Goal: Book appointment/travel/reservation

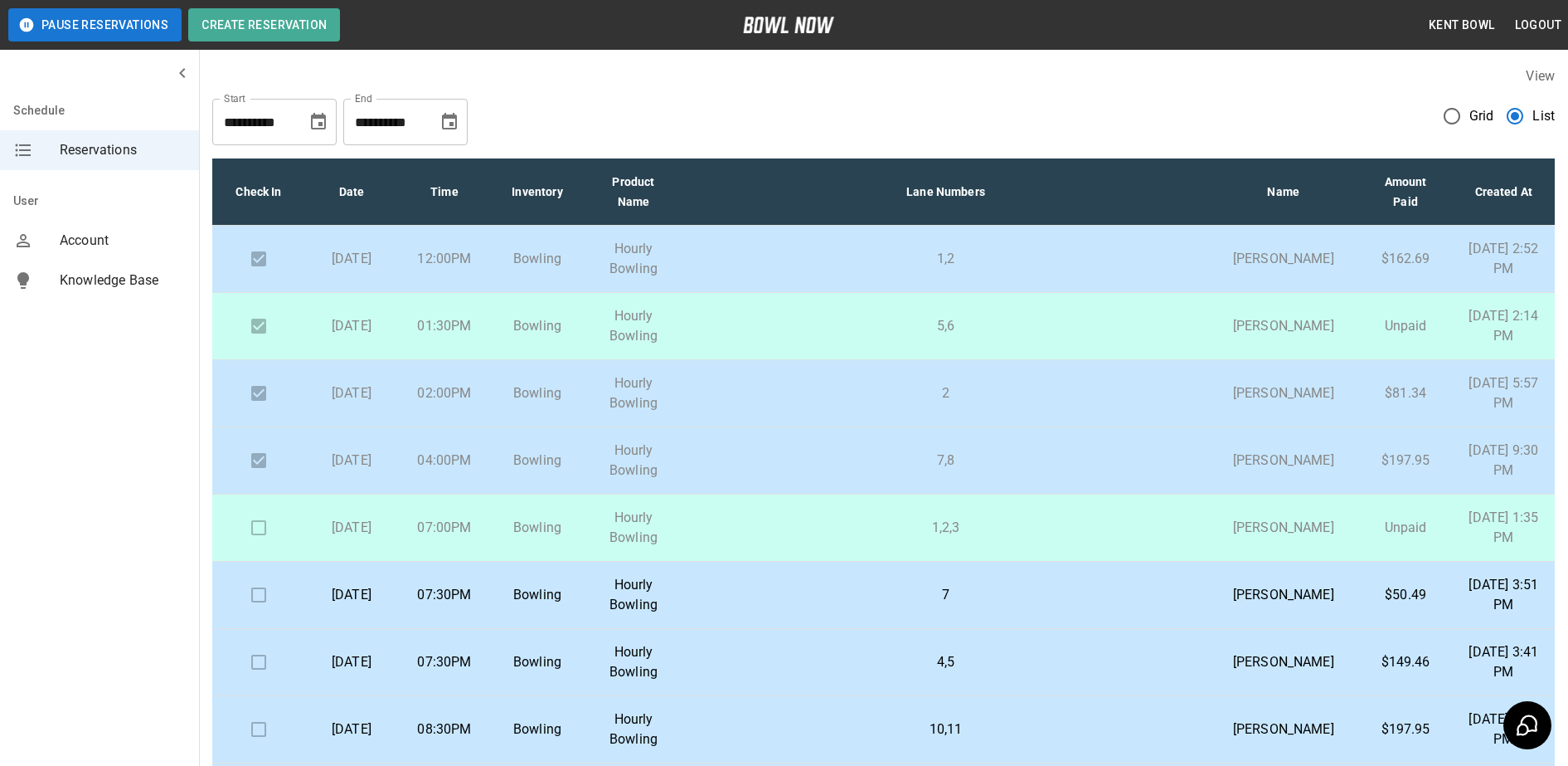
click at [268, 561] on td at bounding box center [259, 527] width 93 height 67
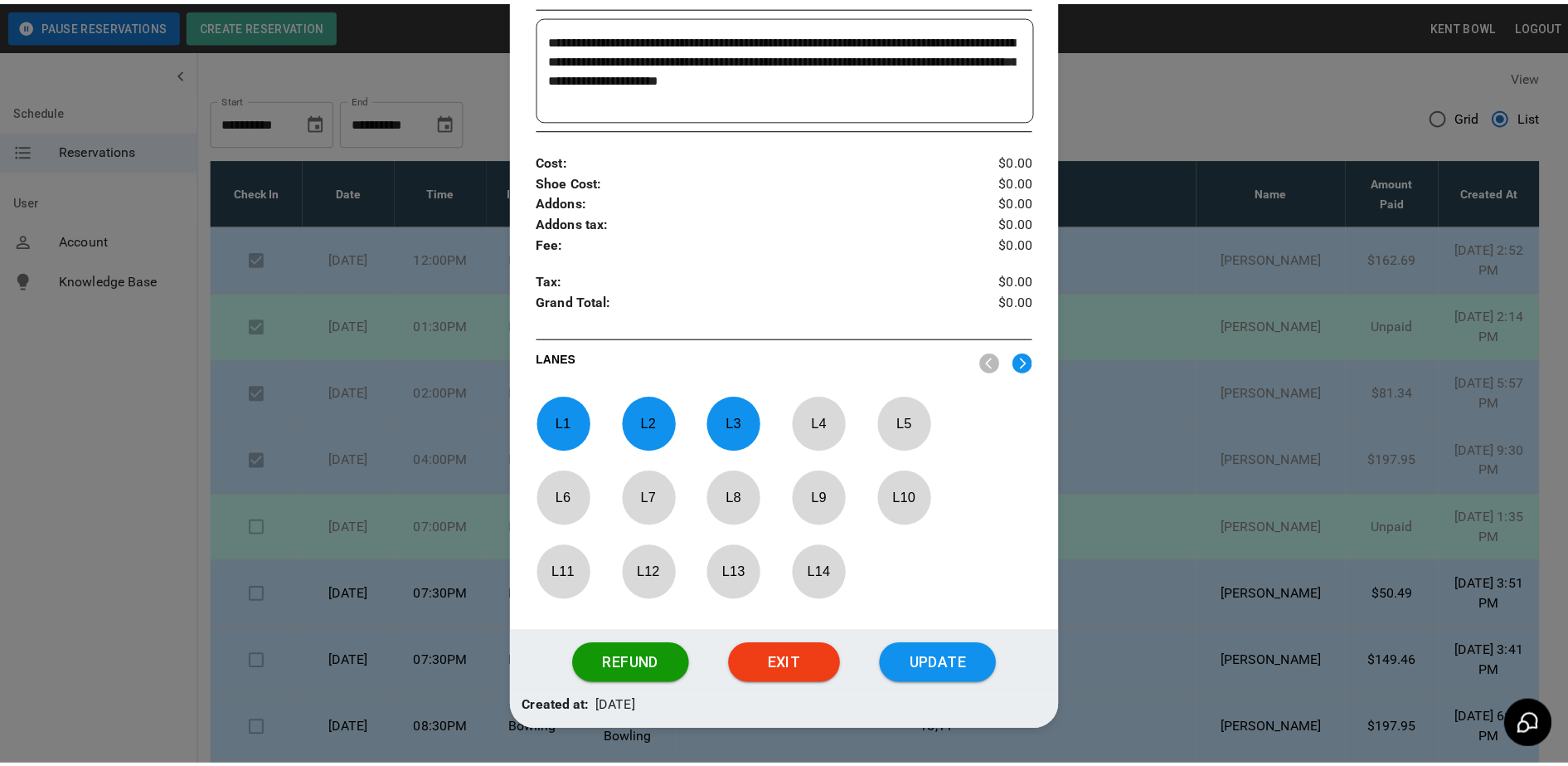
scroll to position [529, 0]
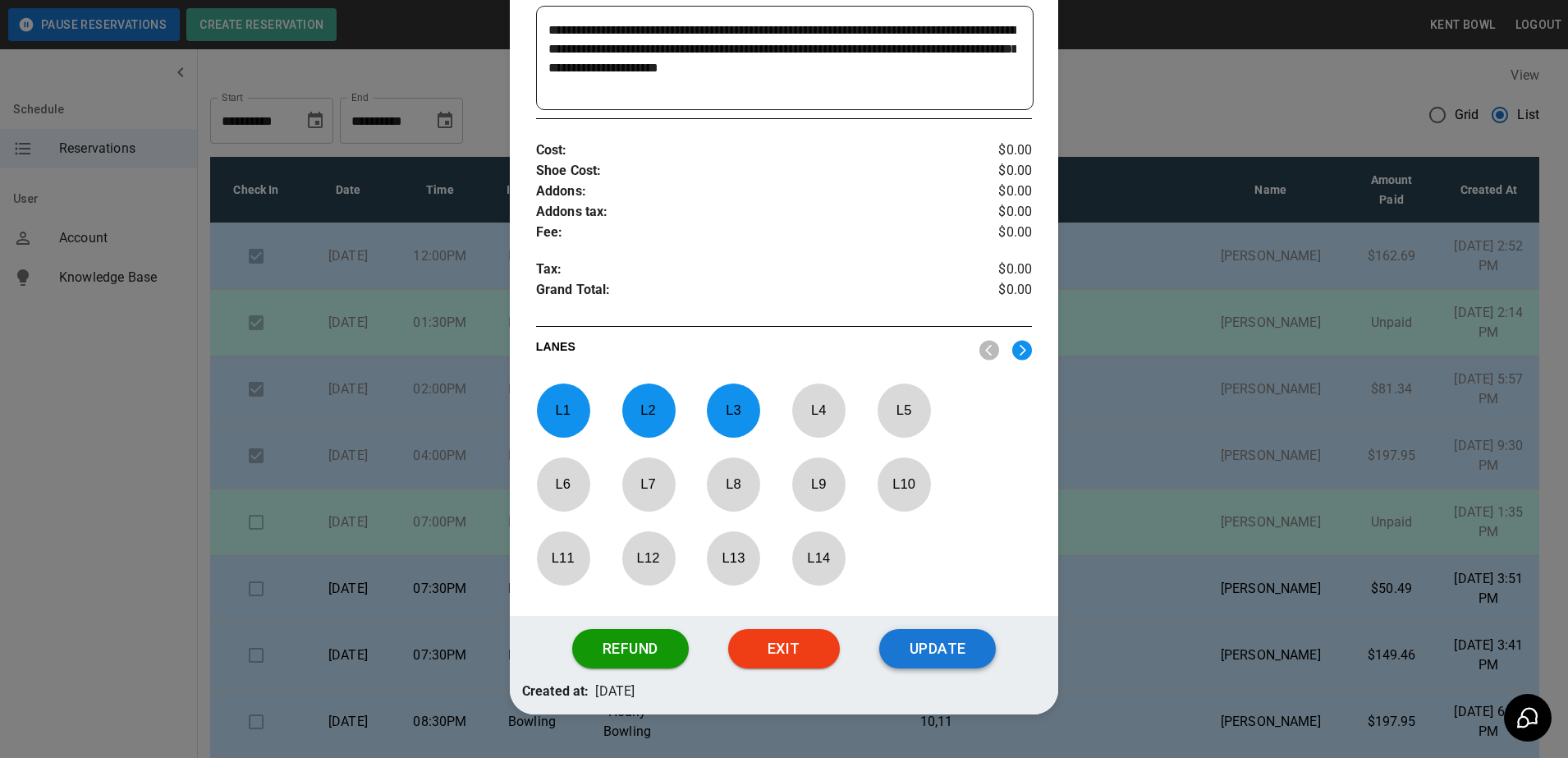
click at [952, 655] on button "Update" at bounding box center [937, 648] width 117 height 40
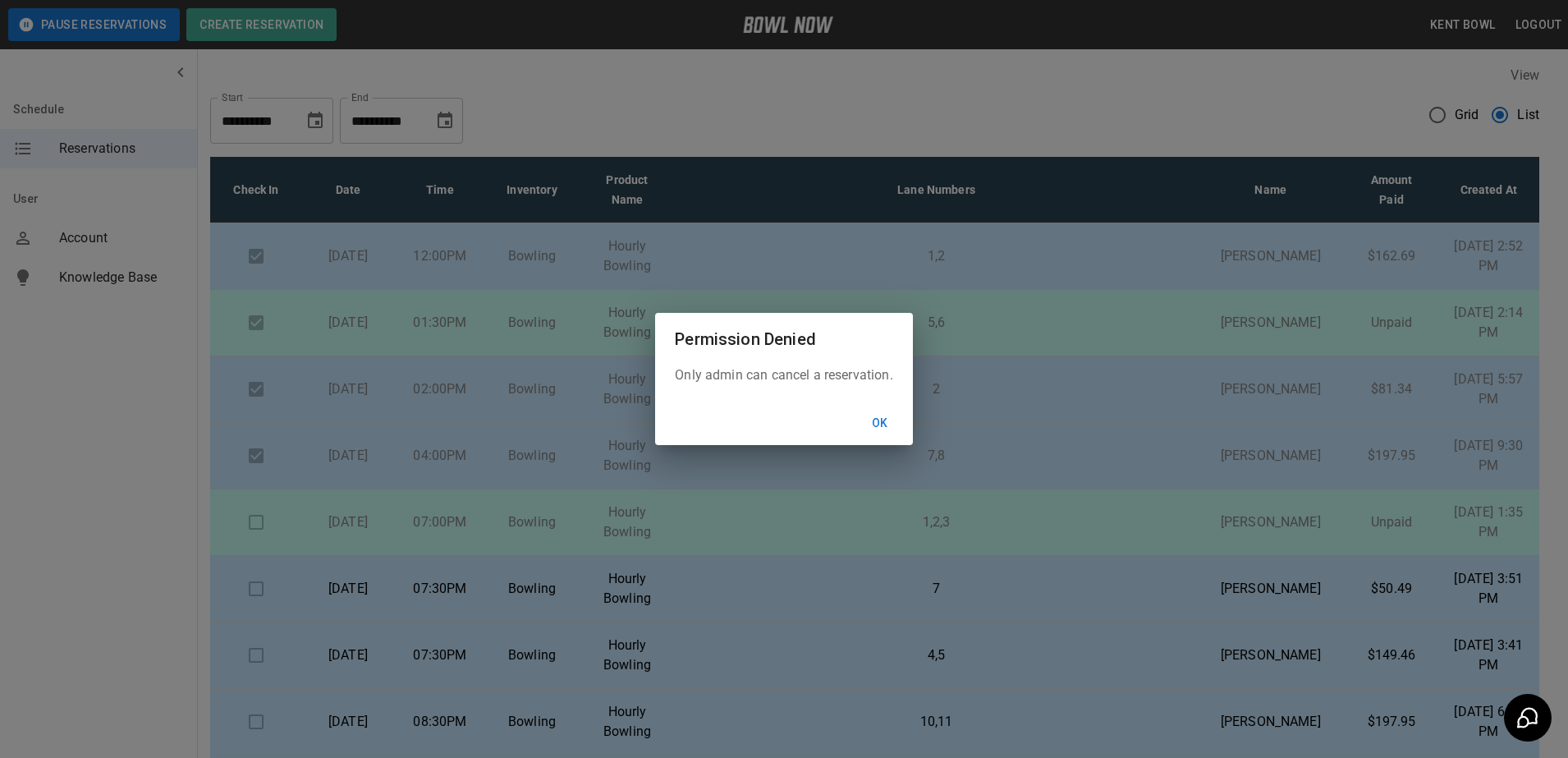
click at [899, 437] on button "Ok" at bounding box center [879, 423] width 52 height 30
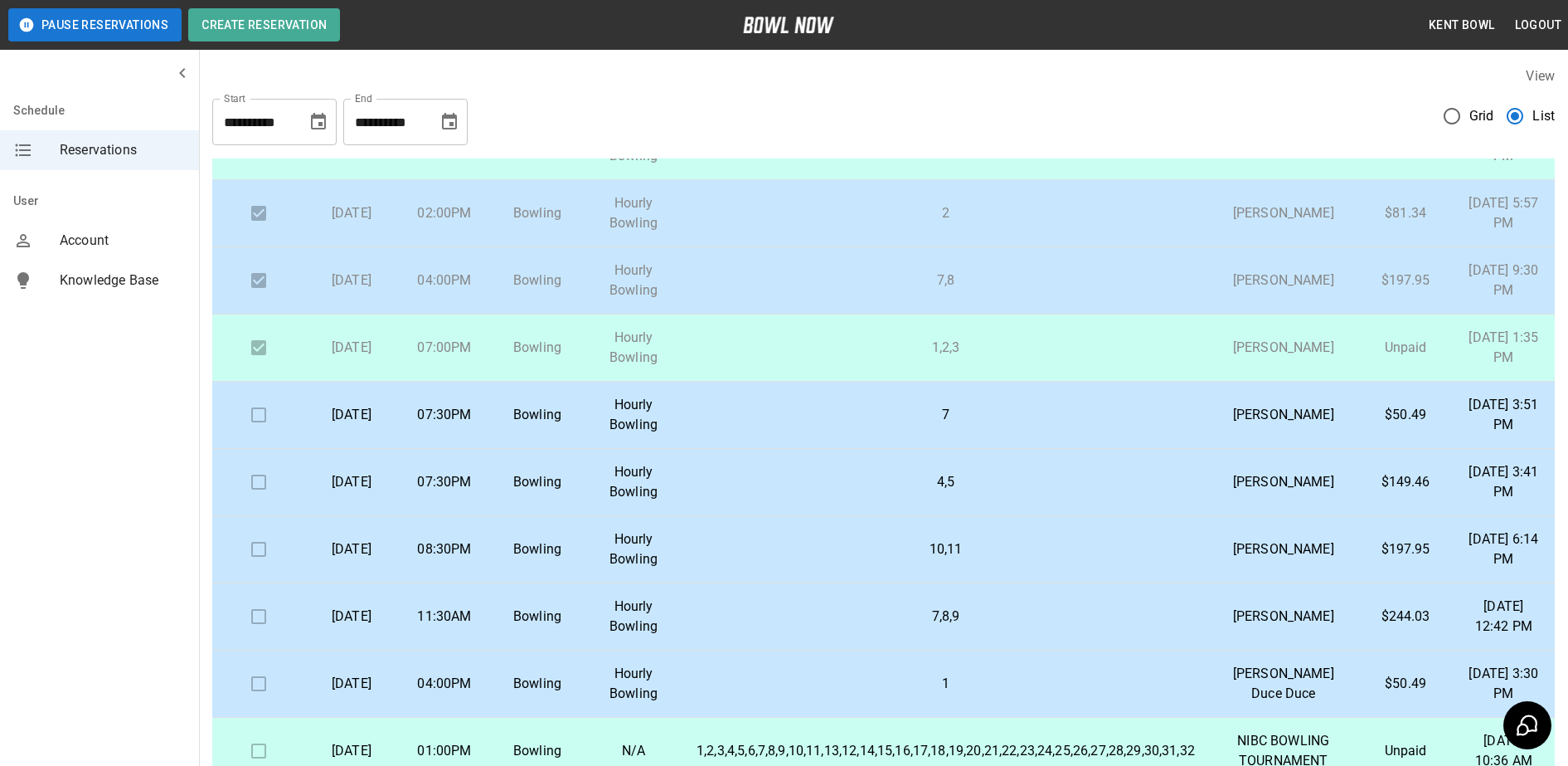
scroll to position [189, 0]
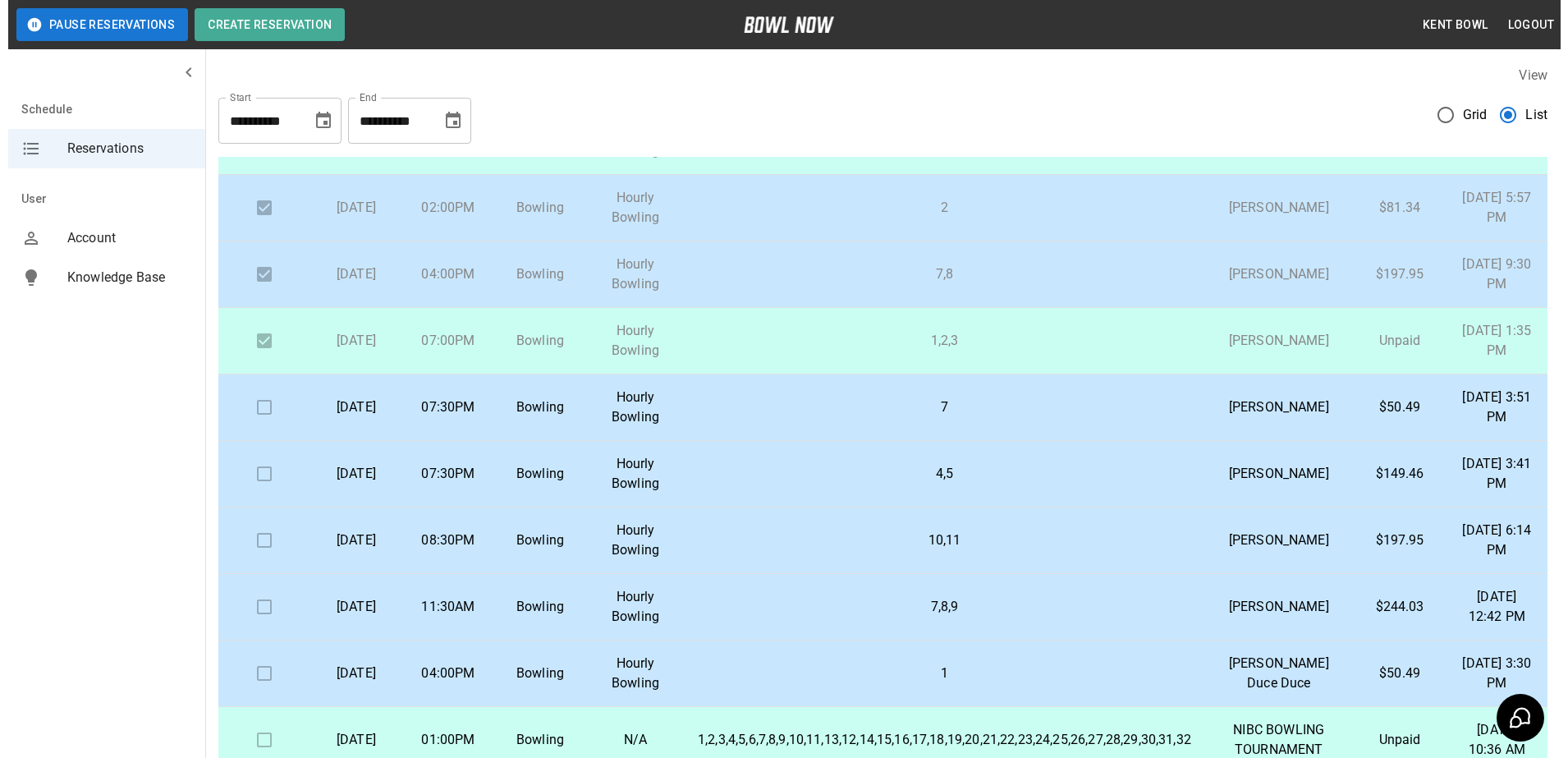
scroll to position [190, 0]
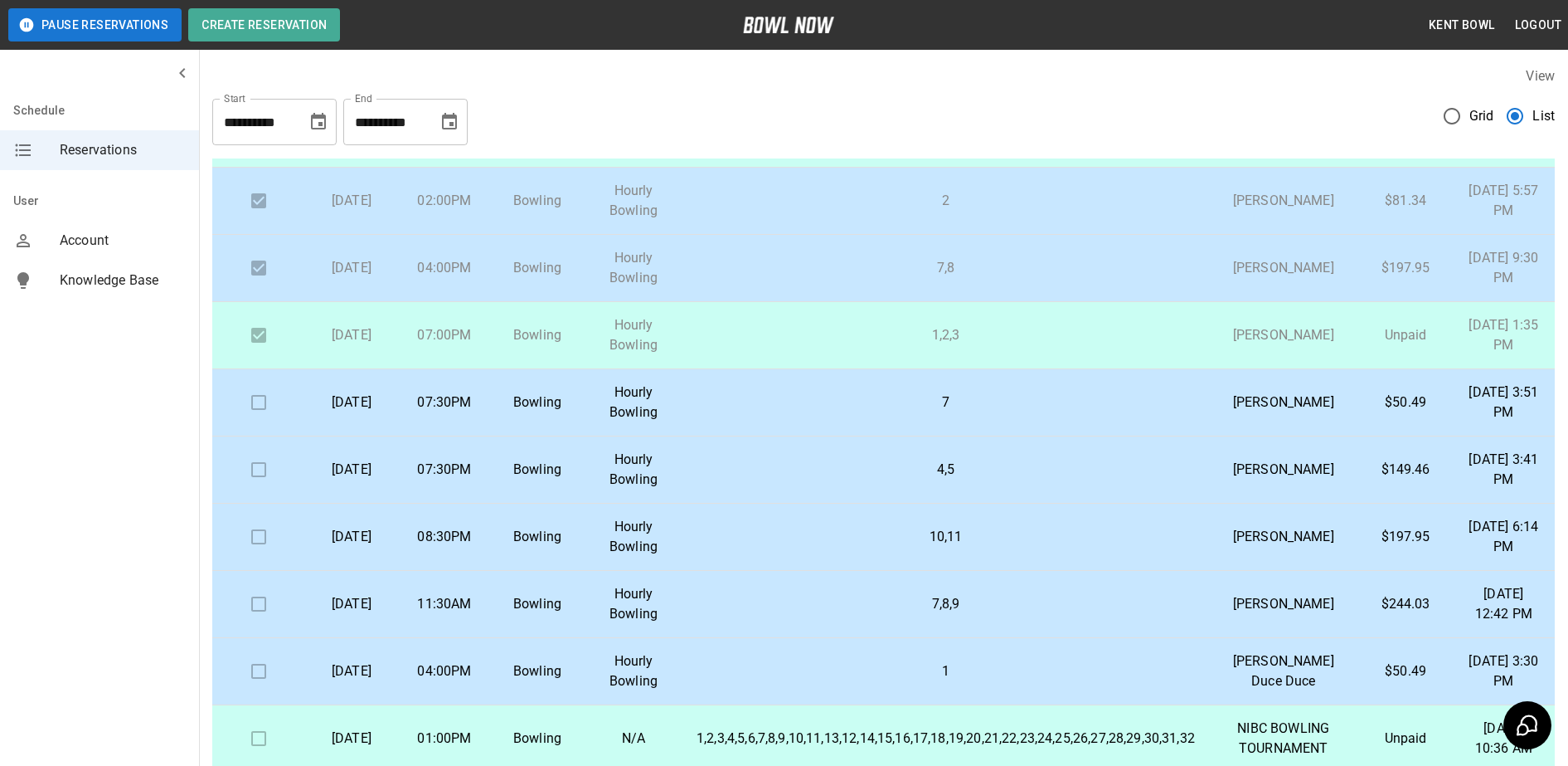
click at [478, 412] on p "07:30PM" at bounding box center [444, 402] width 66 height 20
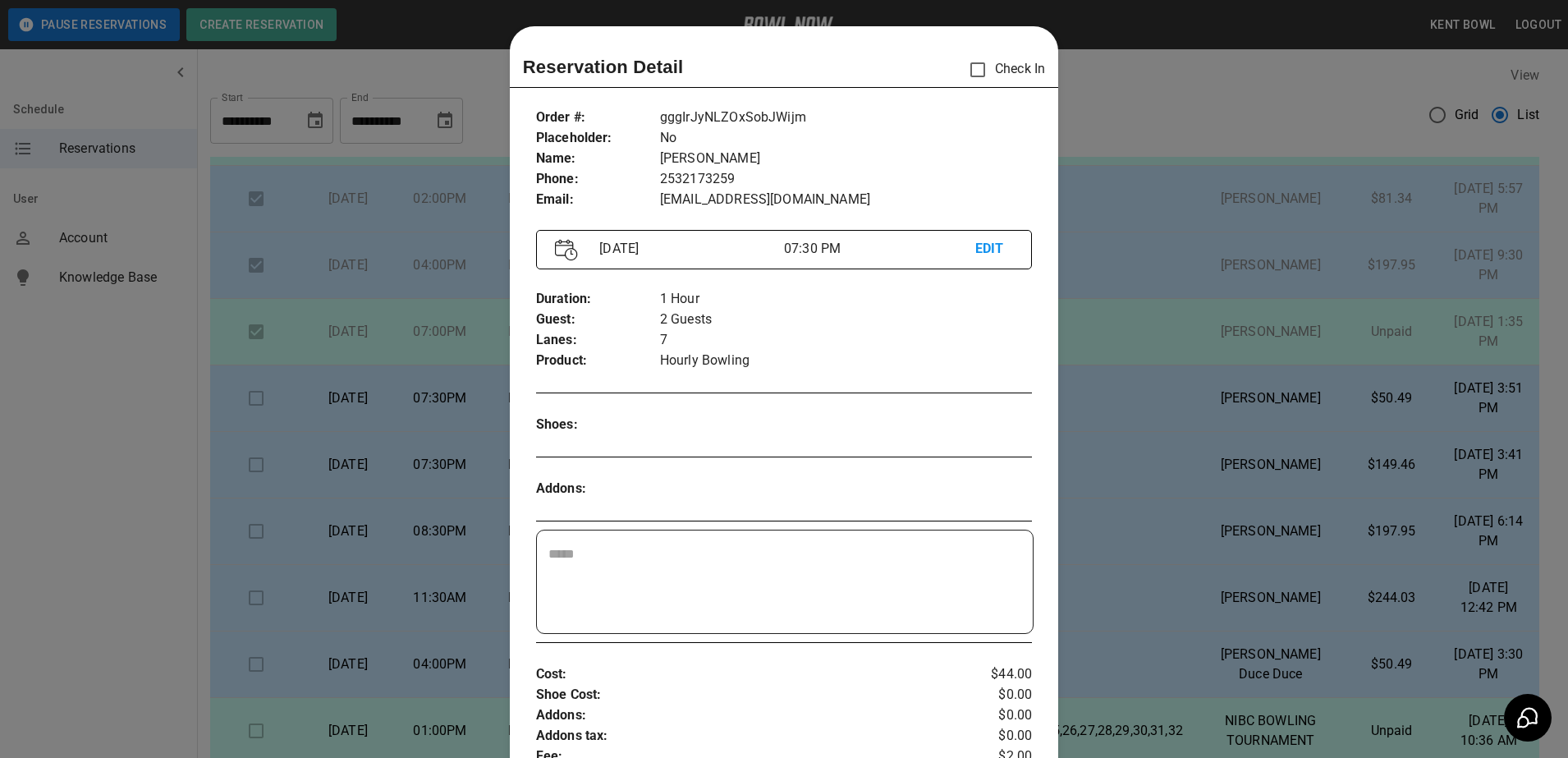
scroll to position [27, 0]
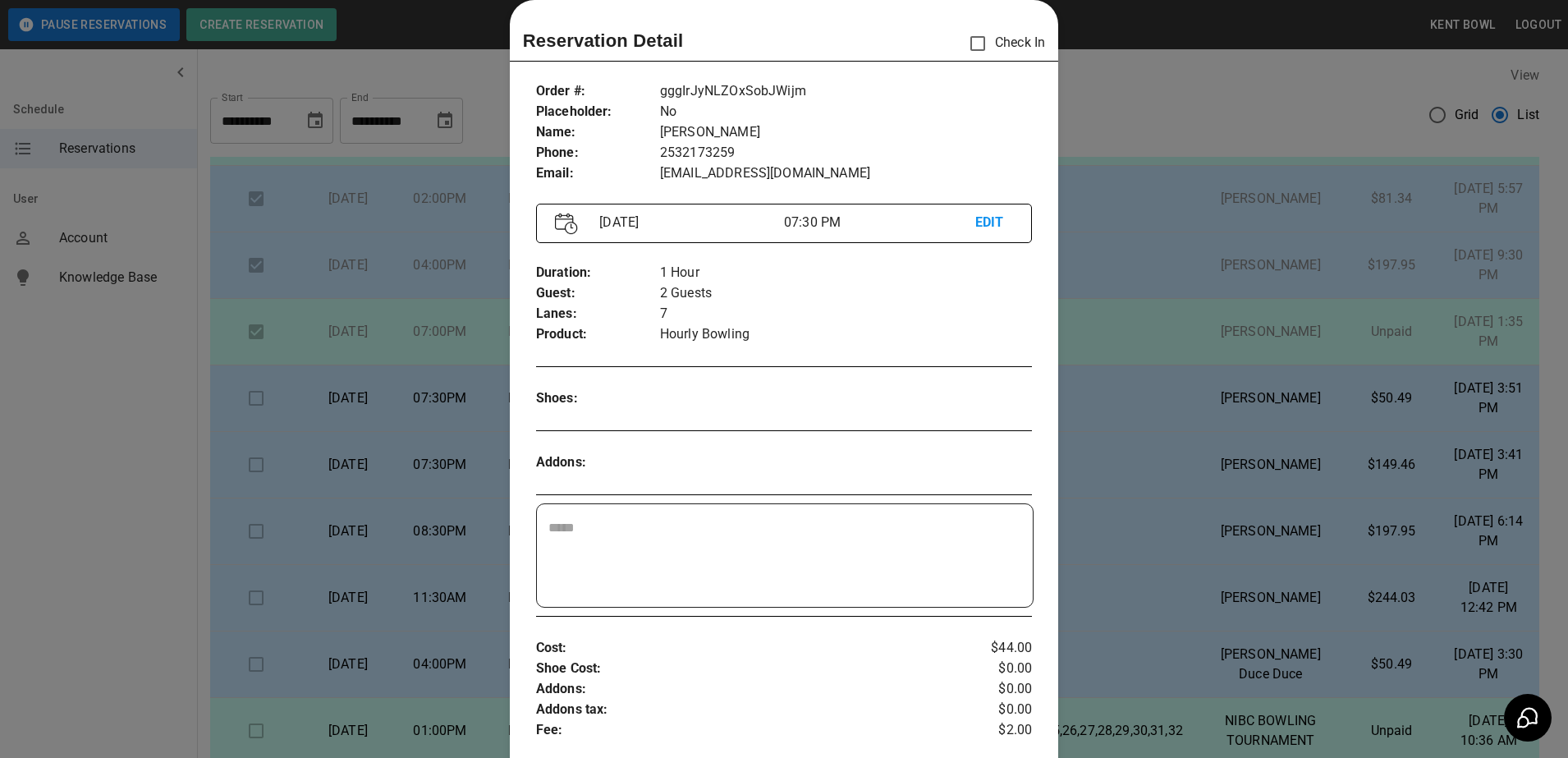
click at [36, 472] on div at bounding box center [784, 379] width 1568 height 758
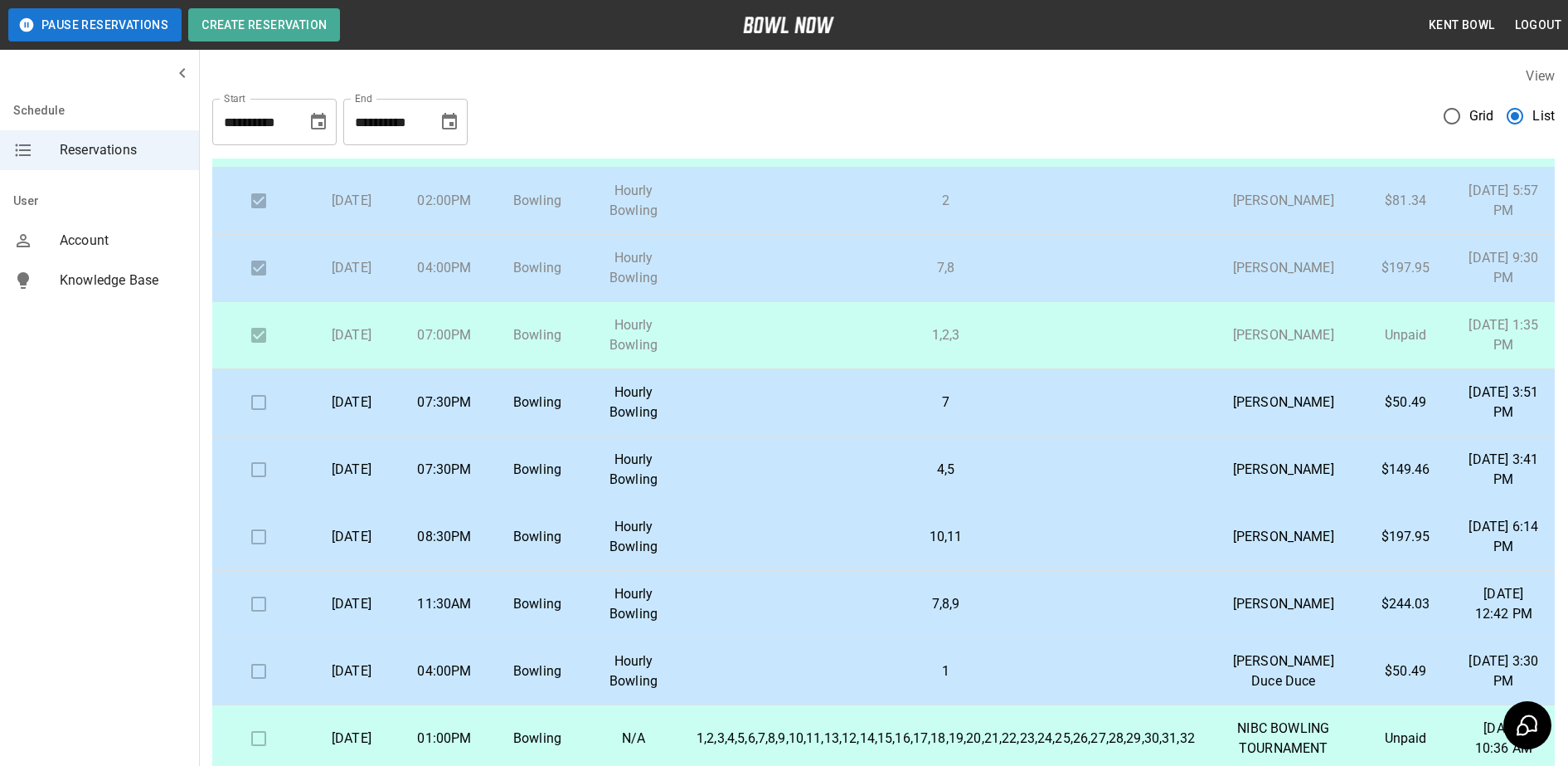
click at [457, 503] on td "07:30PM" at bounding box center [445, 469] width 93 height 67
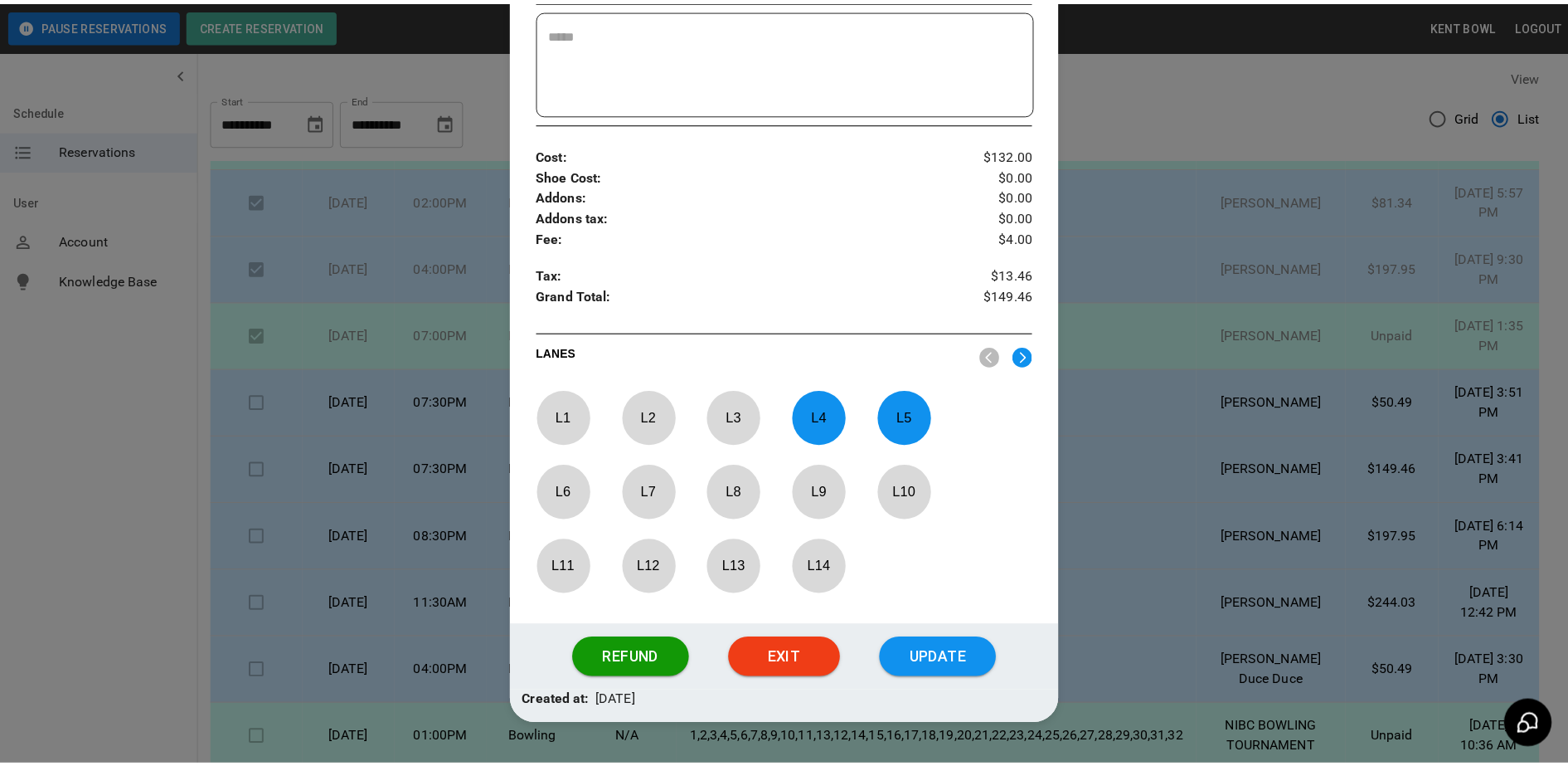
scroll to position [529, 0]
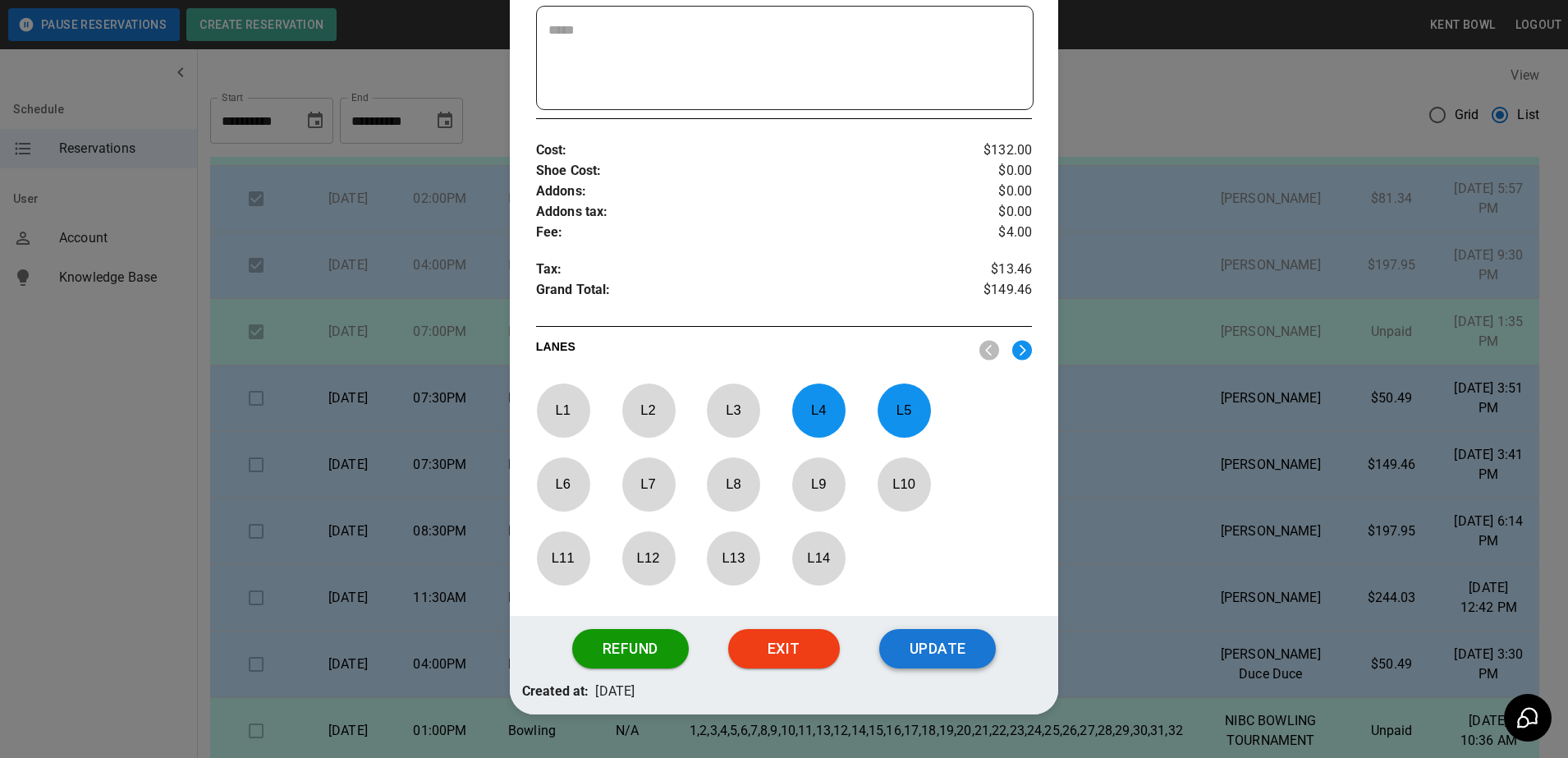
click at [945, 659] on button "Update" at bounding box center [937, 648] width 117 height 40
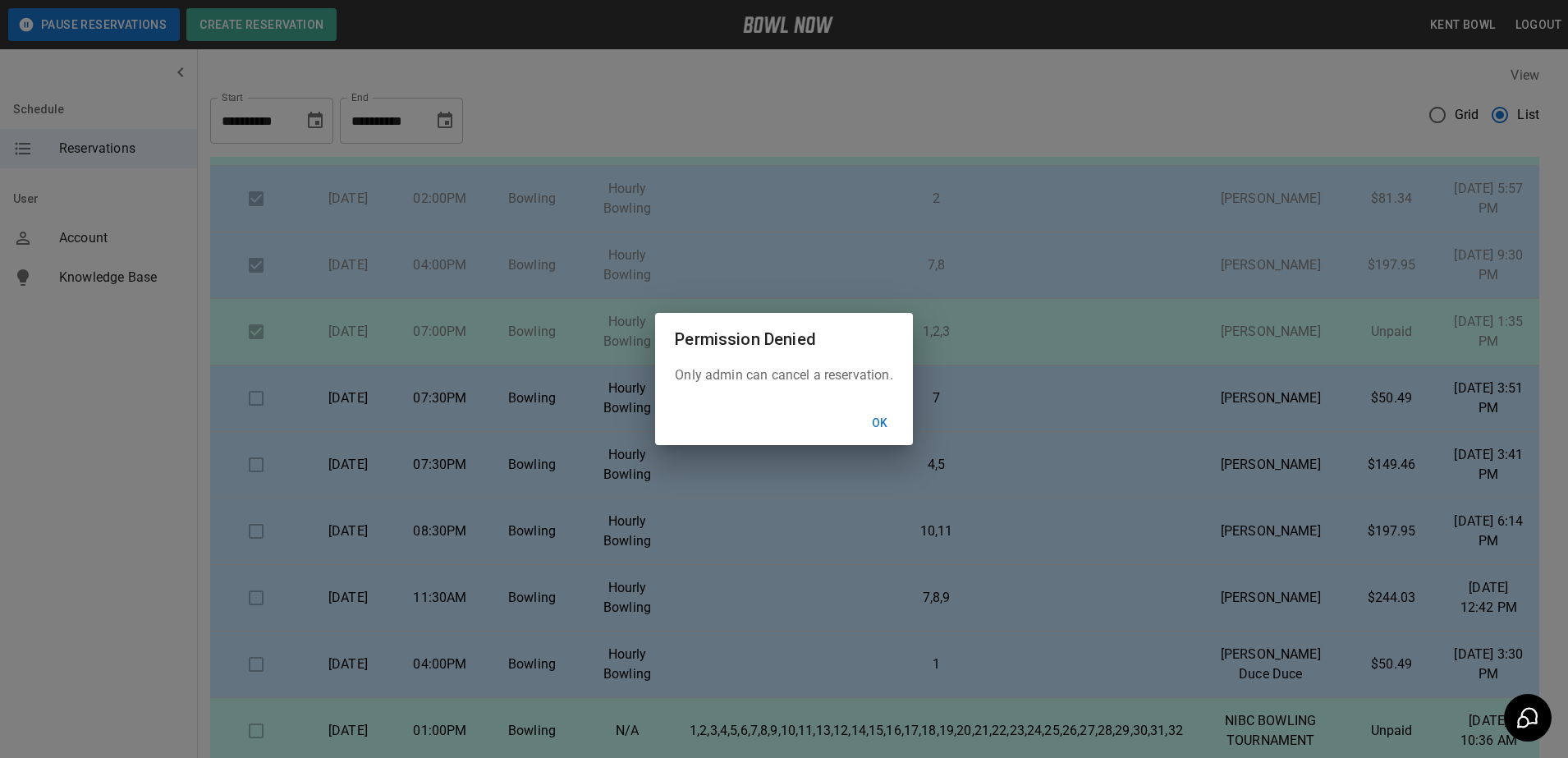
click at [889, 423] on button "Ok" at bounding box center [879, 423] width 52 height 30
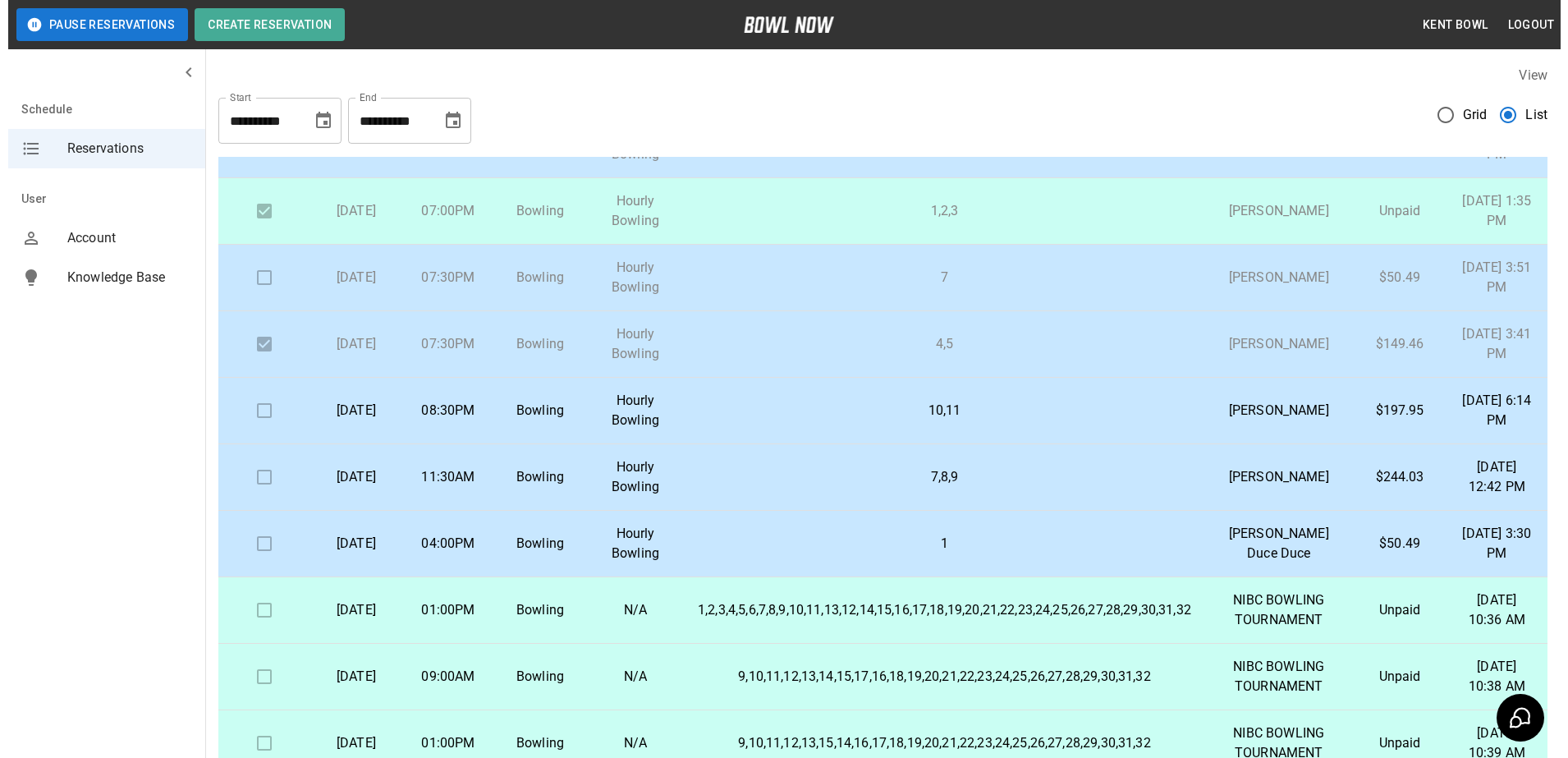
scroll to position [313, 0]
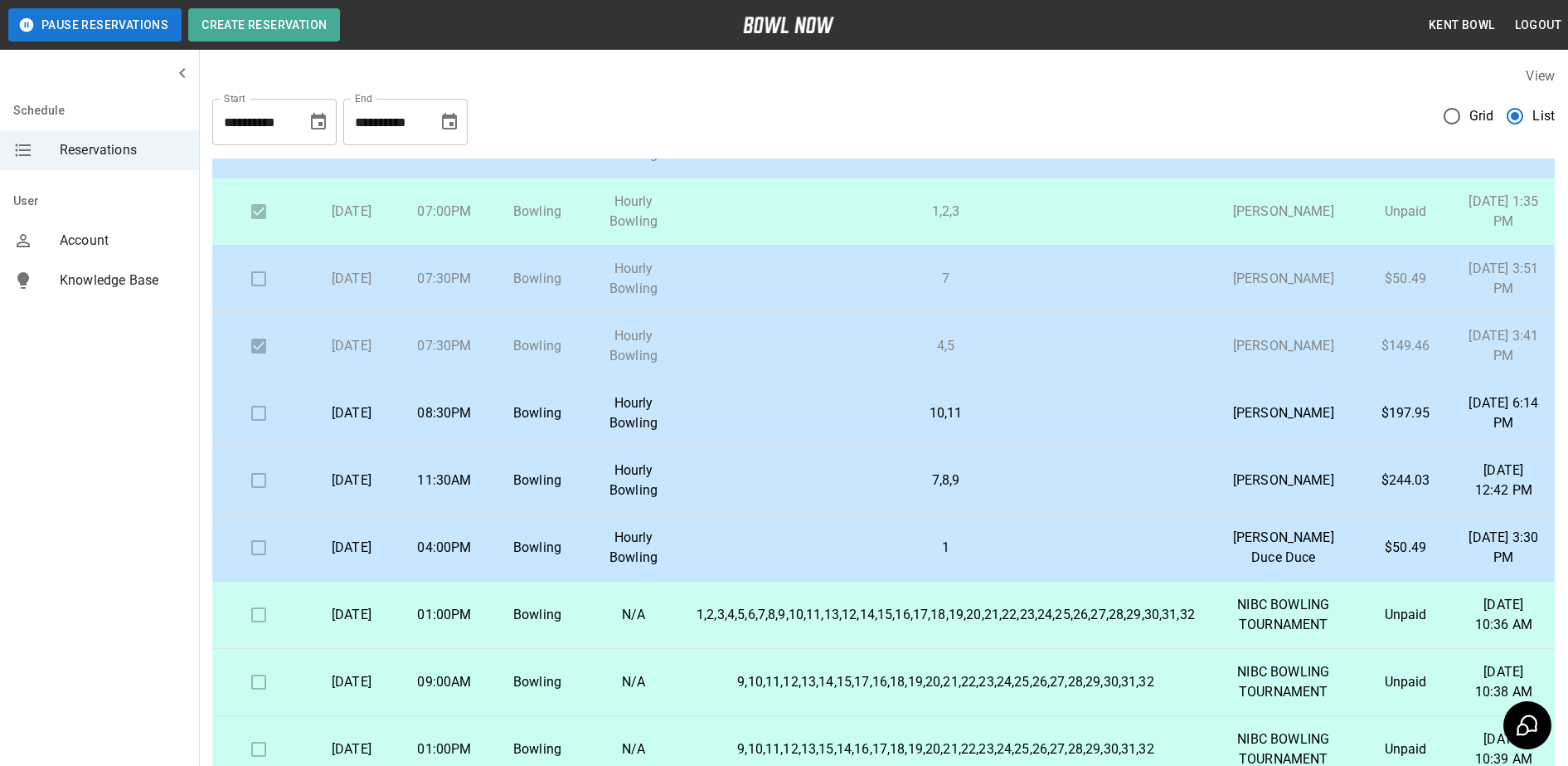
click at [549, 289] on p "Bowling" at bounding box center [537, 279] width 66 height 20
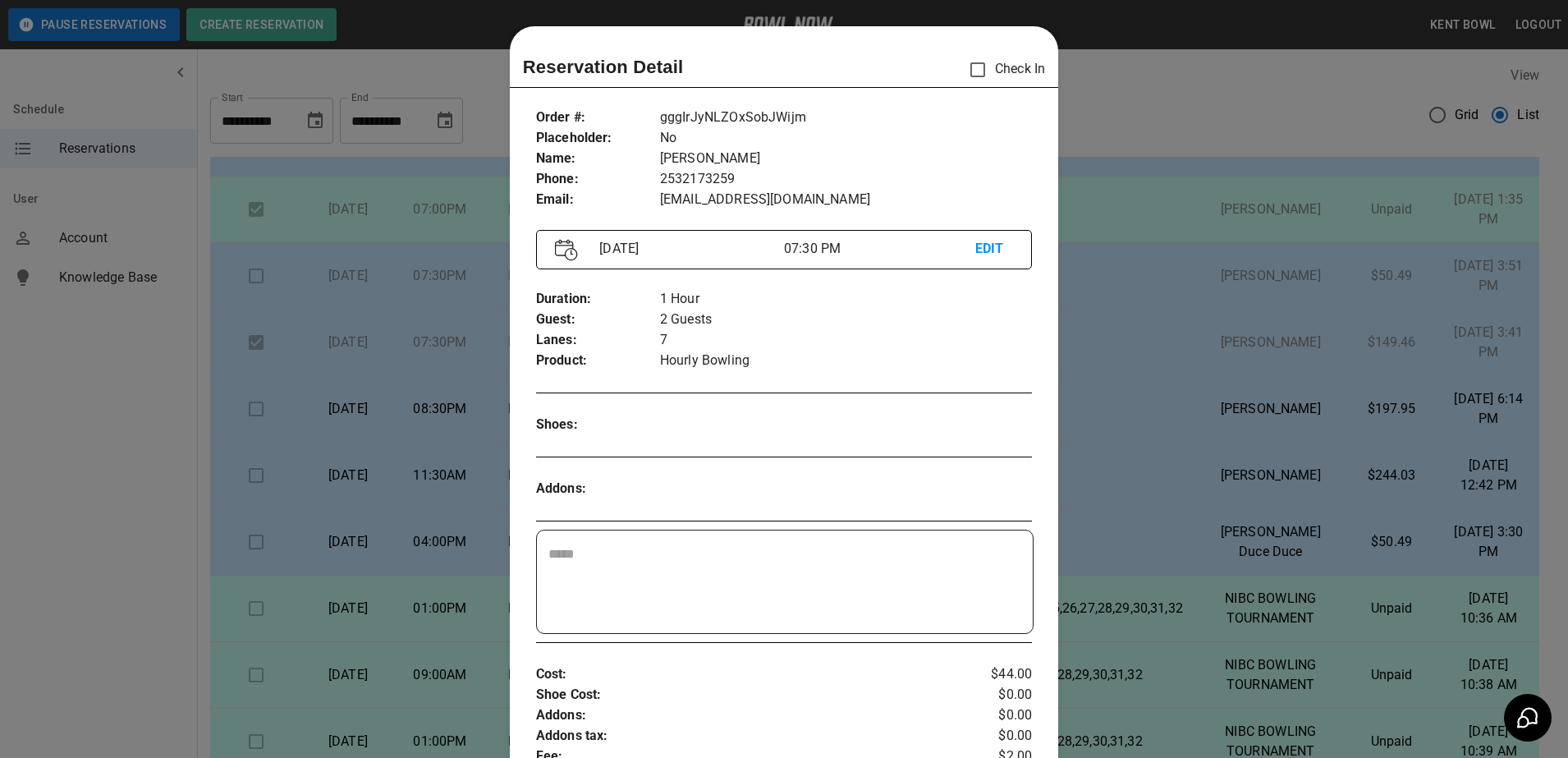
scroll to position [27, 0]
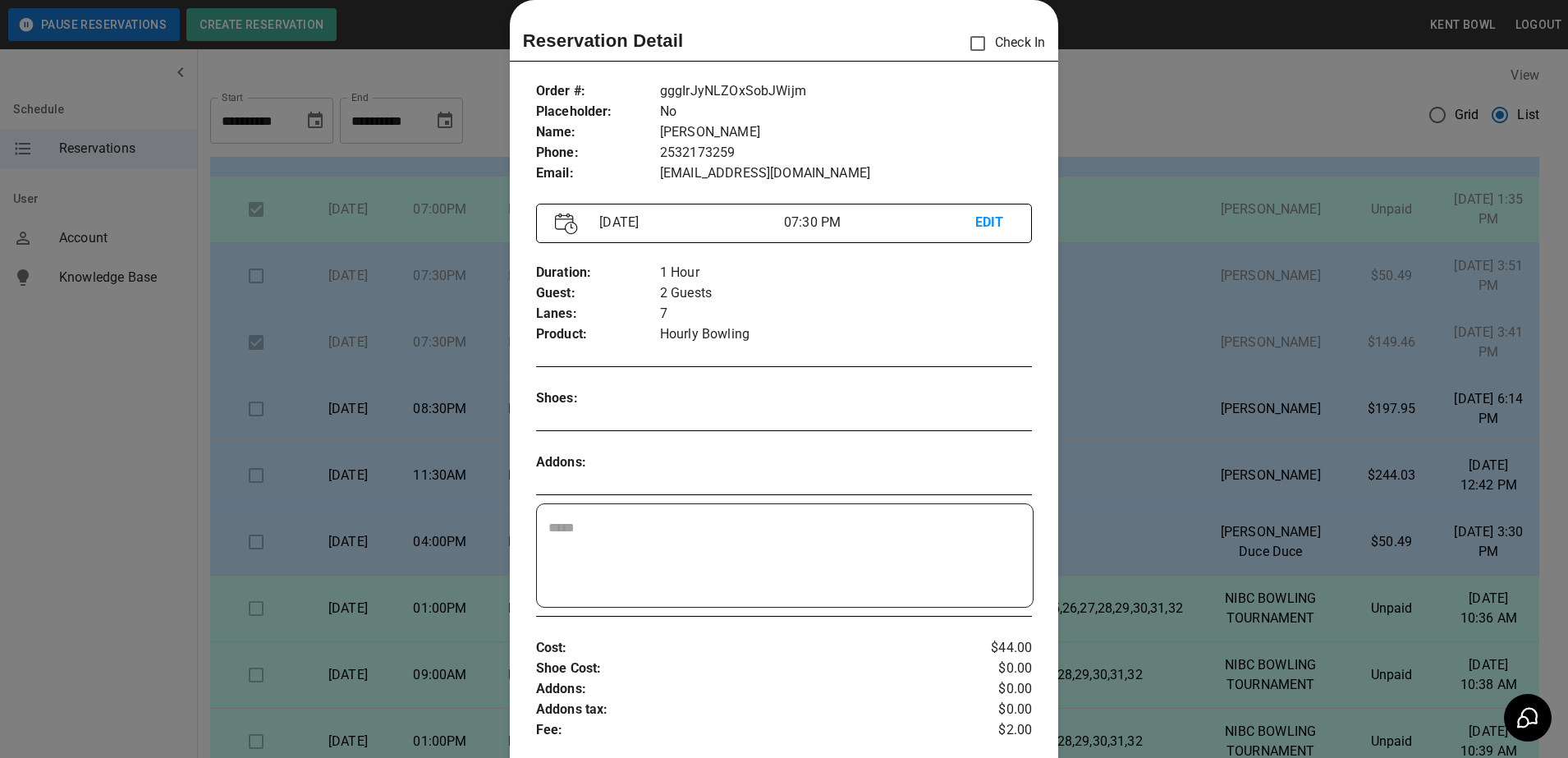
click at [113, 581] on div at bounding box center [784, 379] width 1568 height 758
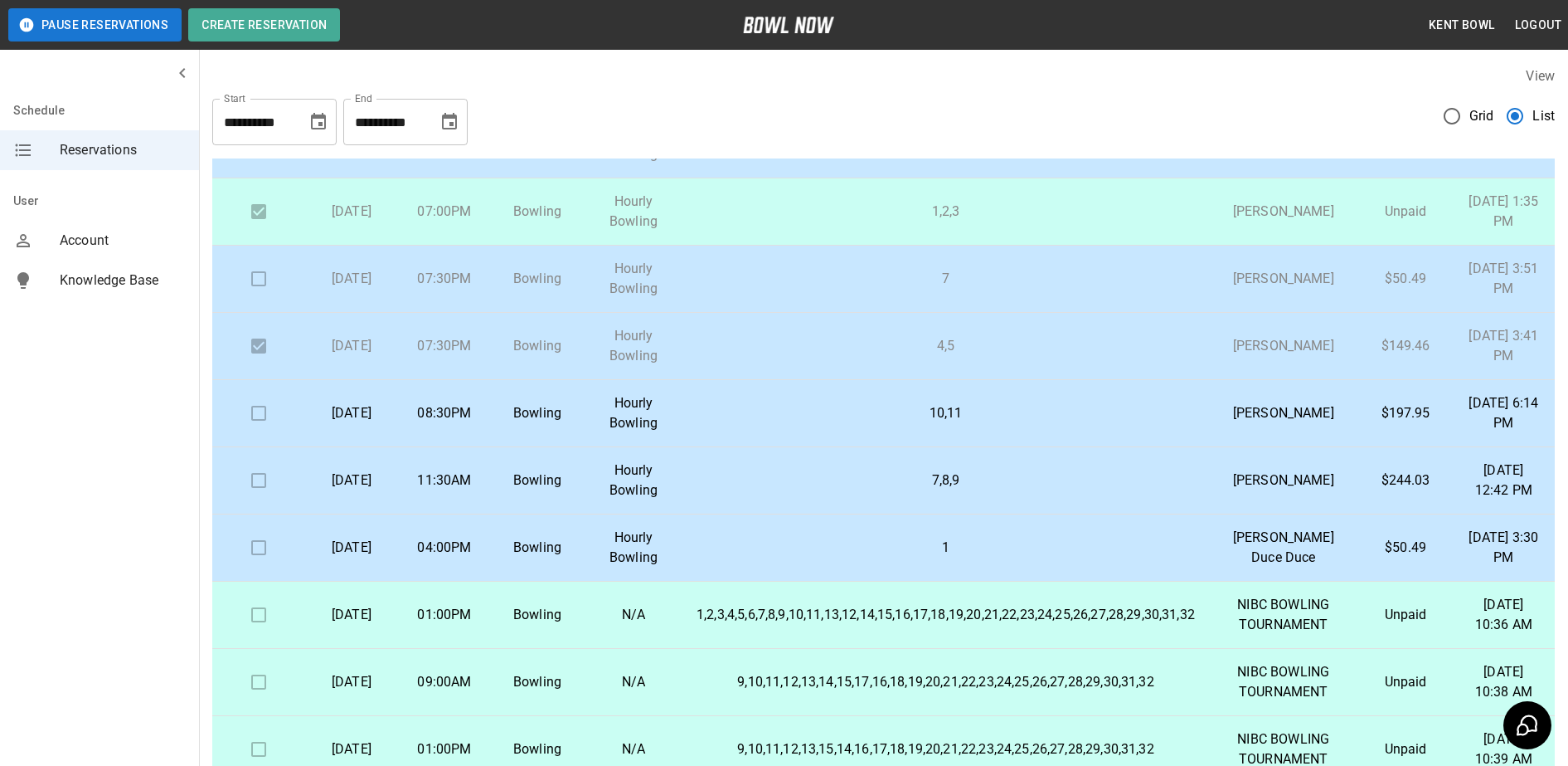
click at [598, 380] on td "Hourly Bowling" at bounding box center [633, 346] width 99 height 67
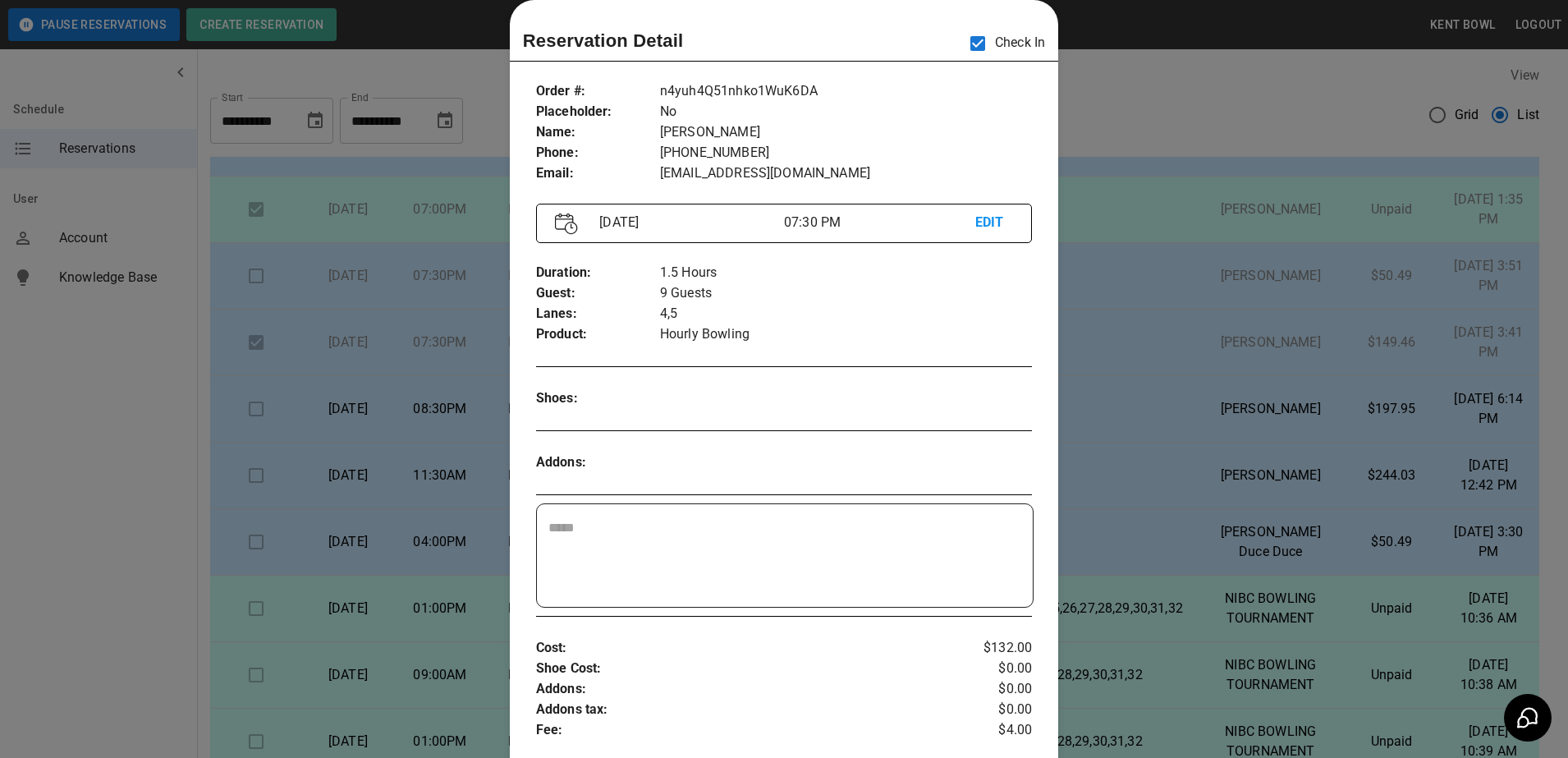
click at [61, 553] on div at bounding box center [784, 379] width 1568 height 758
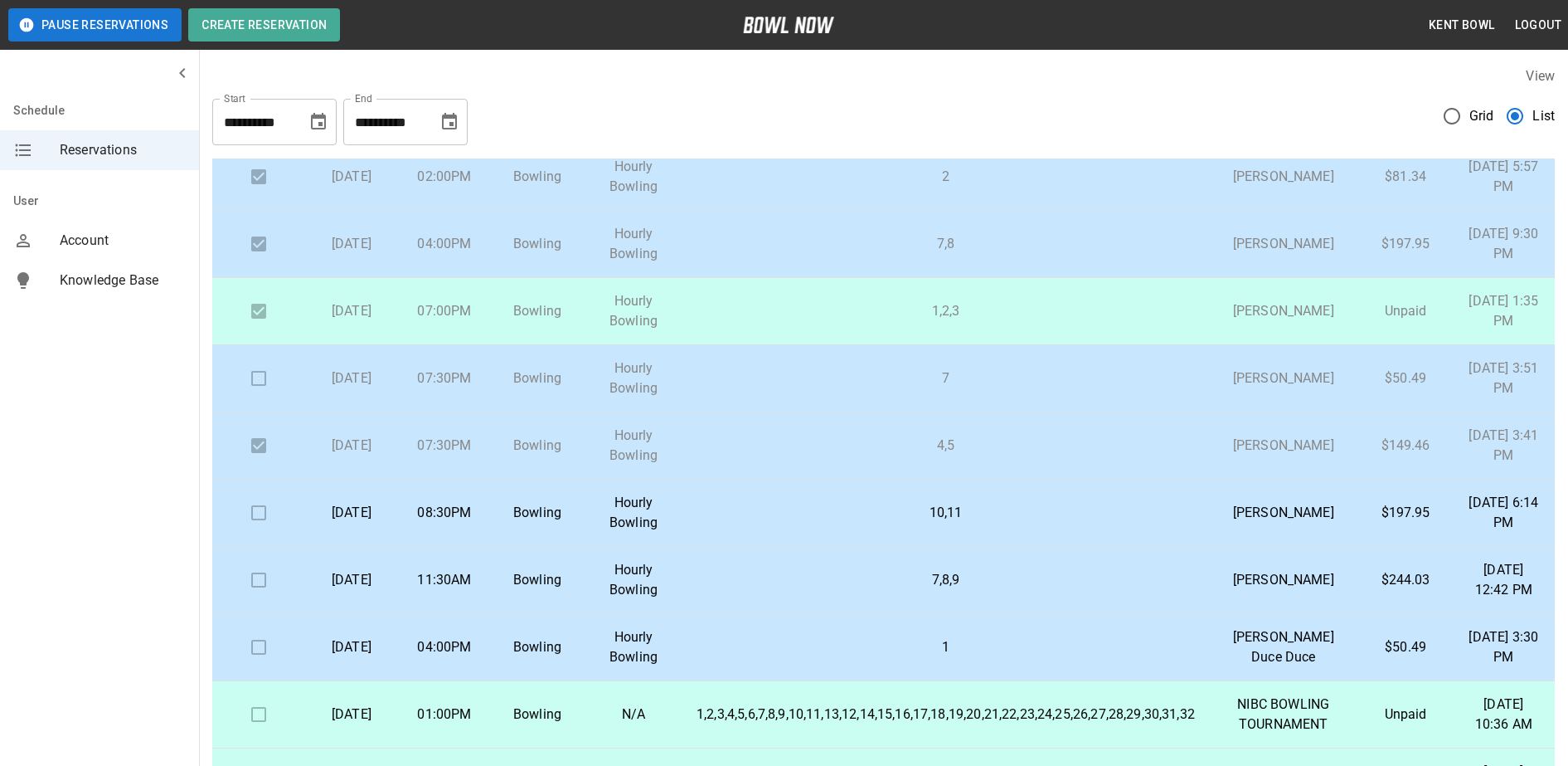
scroll to position [219, 0]
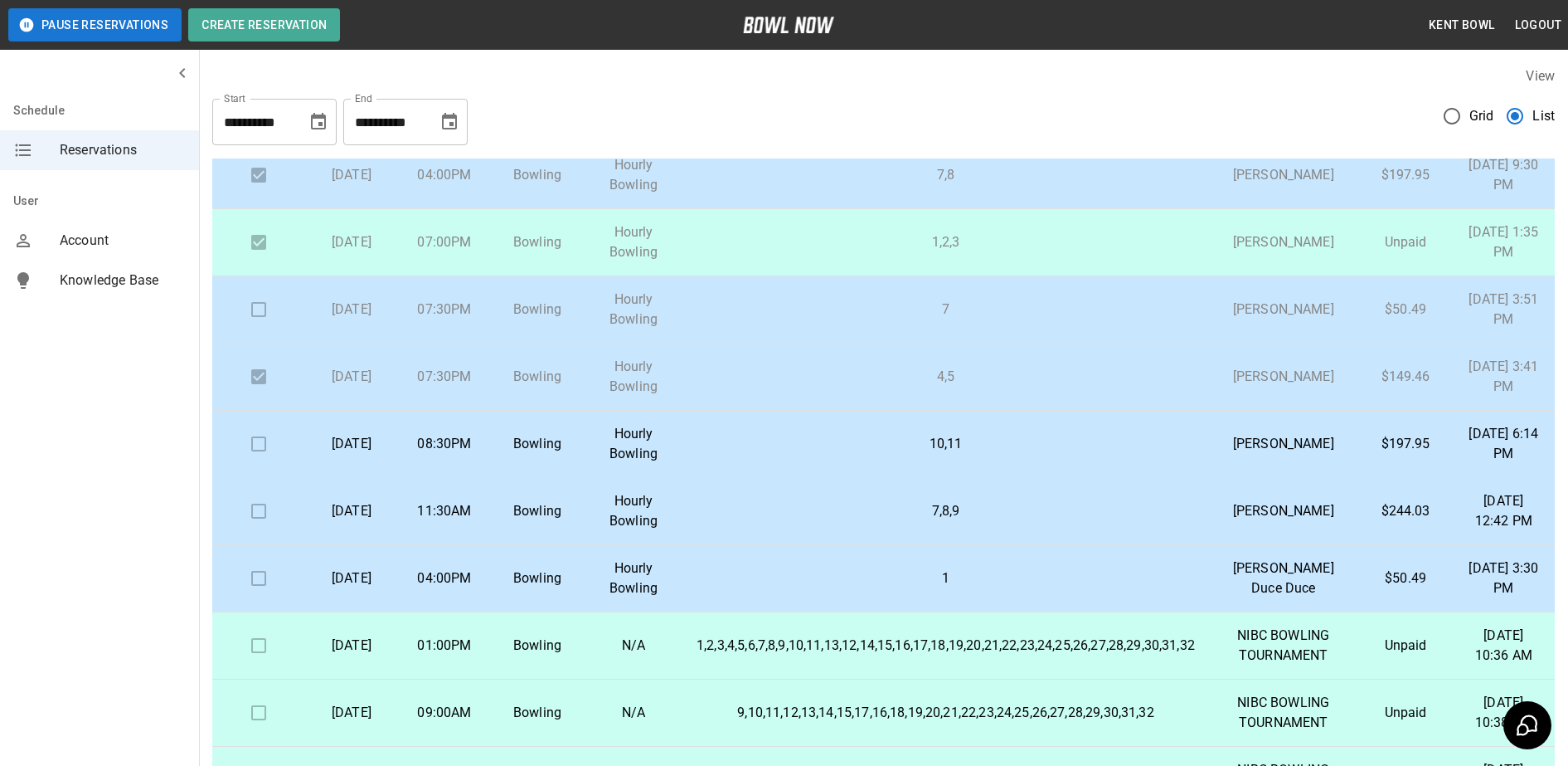
scroll to position [286, 0]
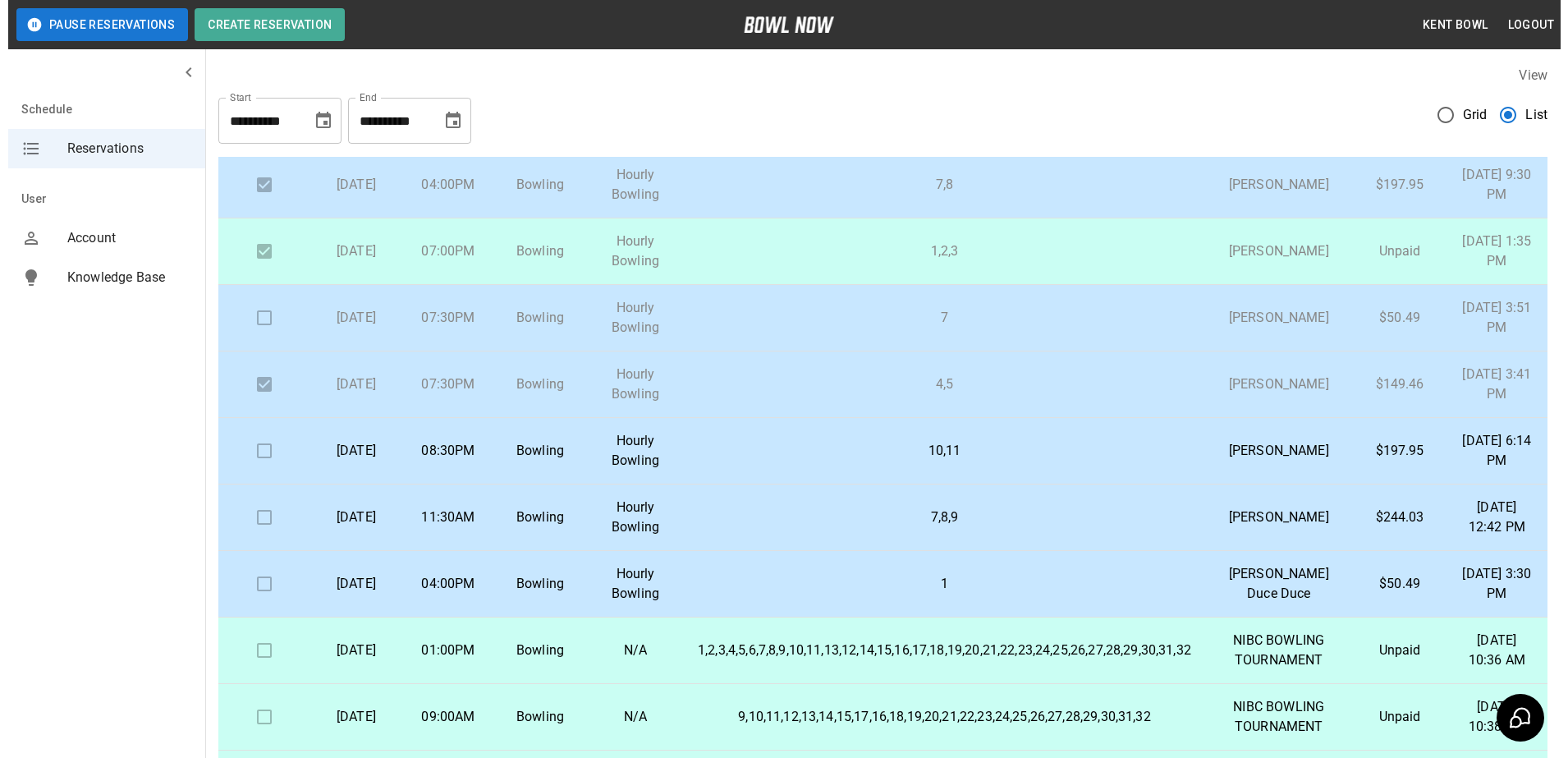
scroll to position [277, 0]
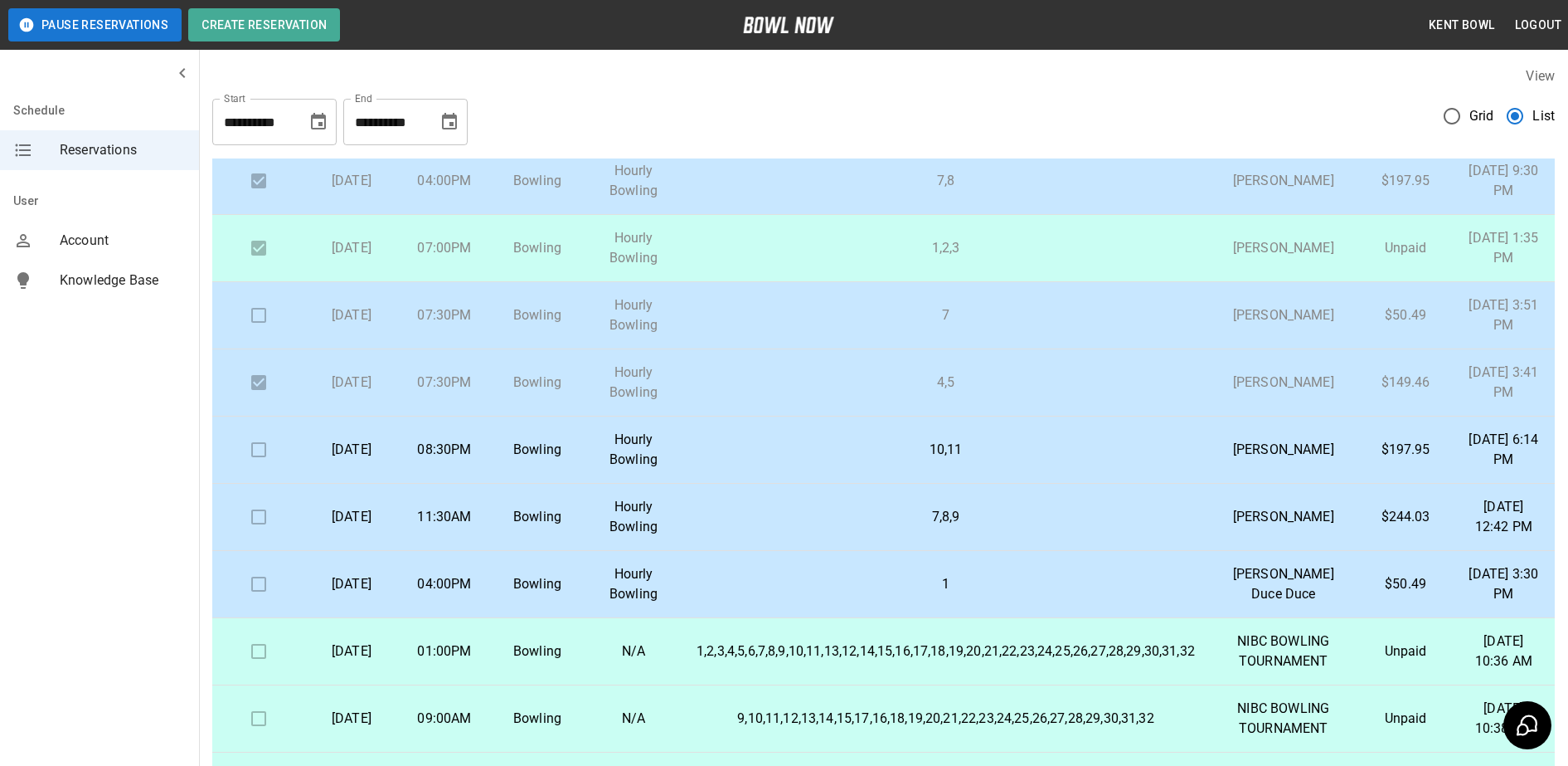
click at [541, 459] on p "Bowling" at bounding box center [537, 450] width 66 height 20
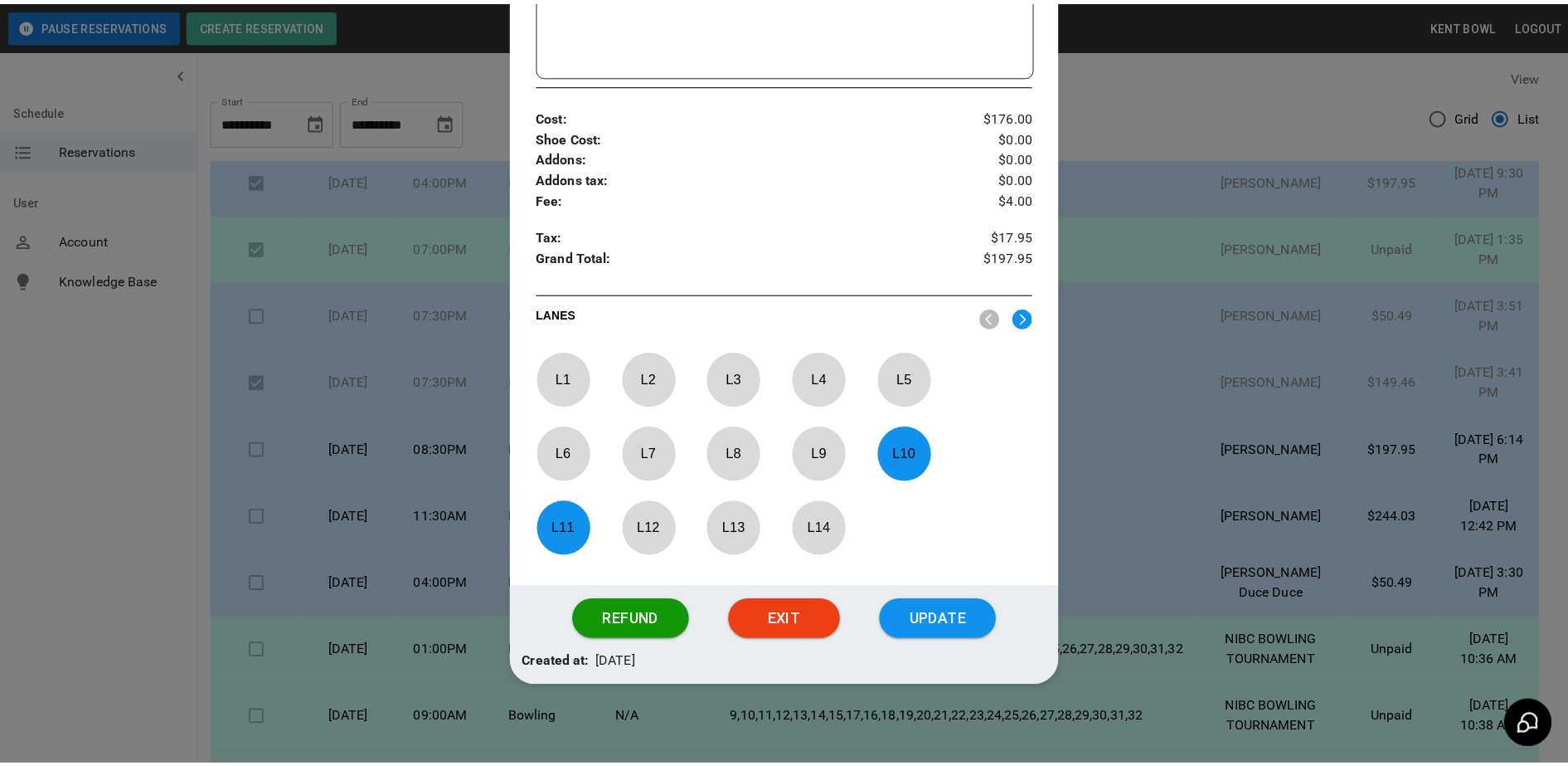
scroll to position [567, 0]
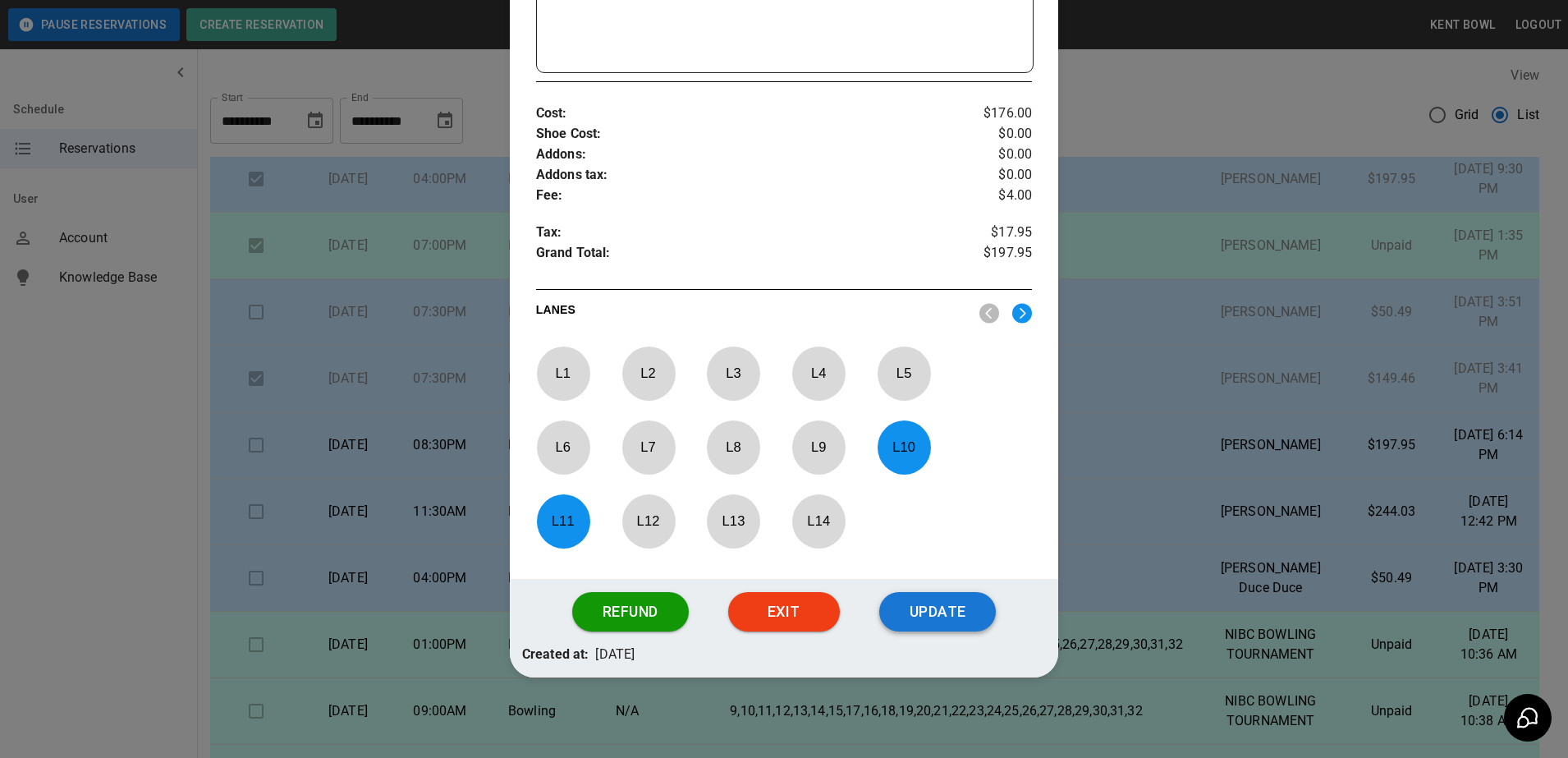
click at [916, 613] on button "Update" at bounding box center [937, 611] width 117 height 40
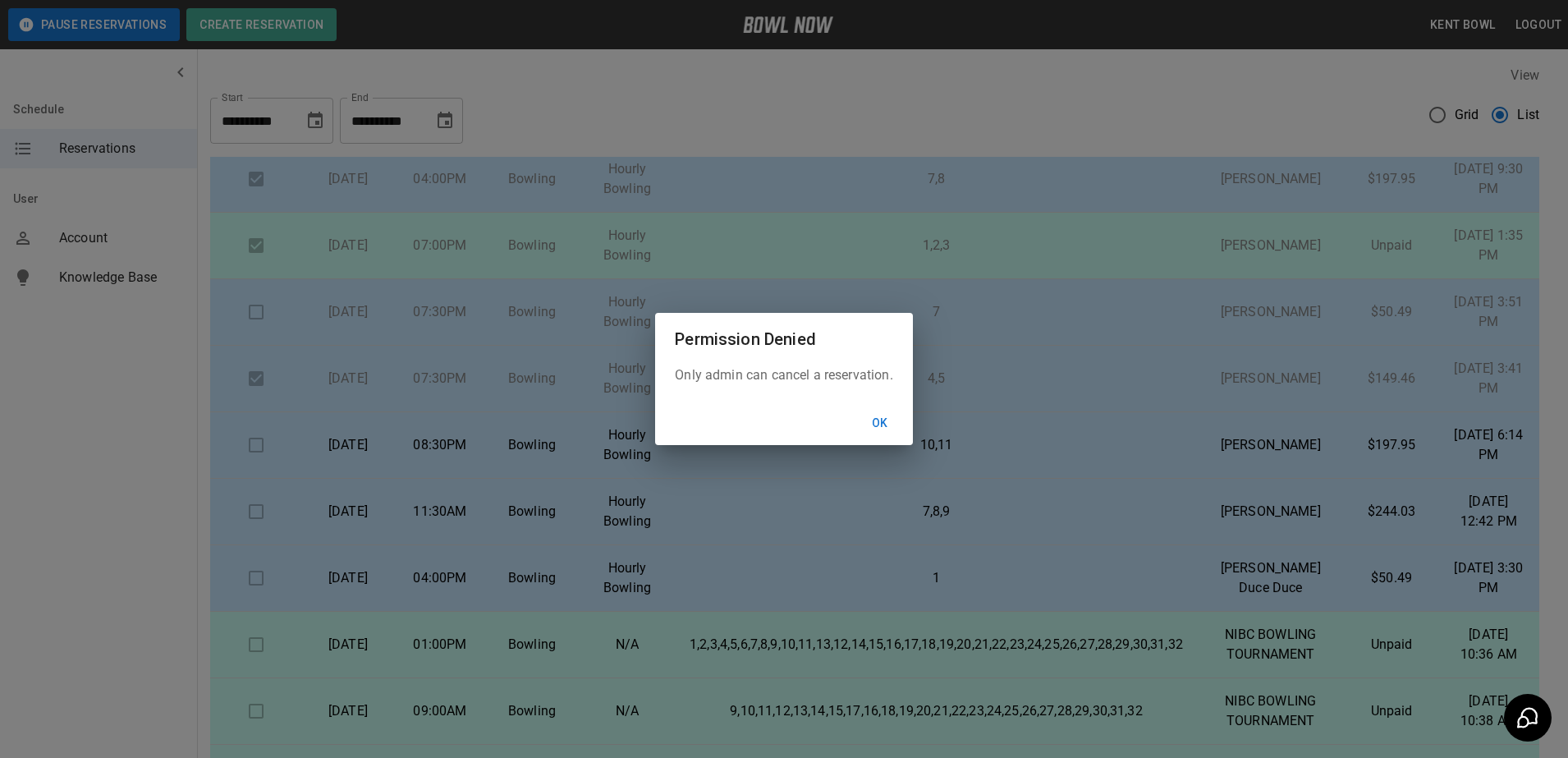
click at [880, 423] on button "Ok" at bounding box center [879, 423] width 52 height 30
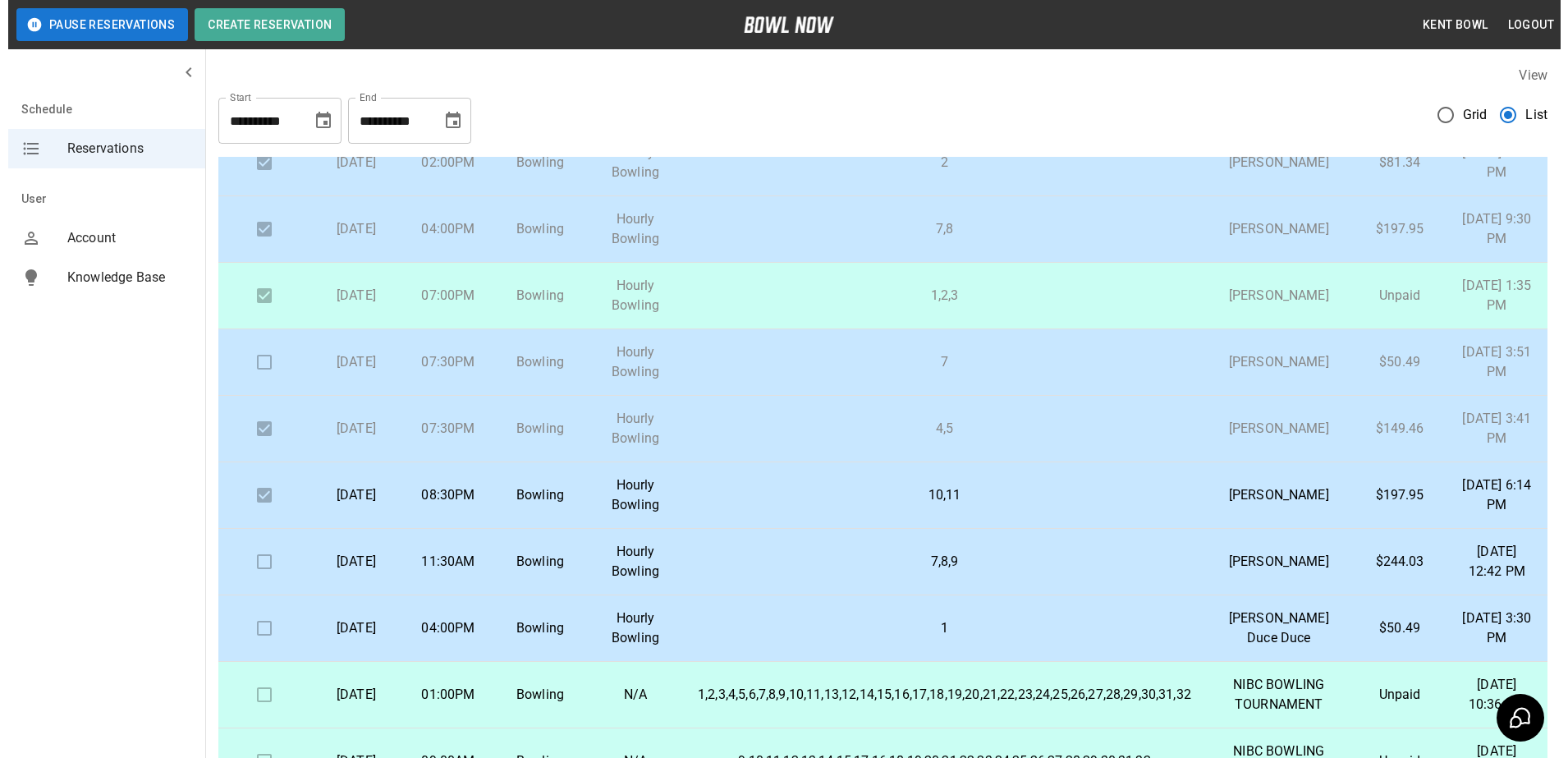
scroll to position [233, 0]
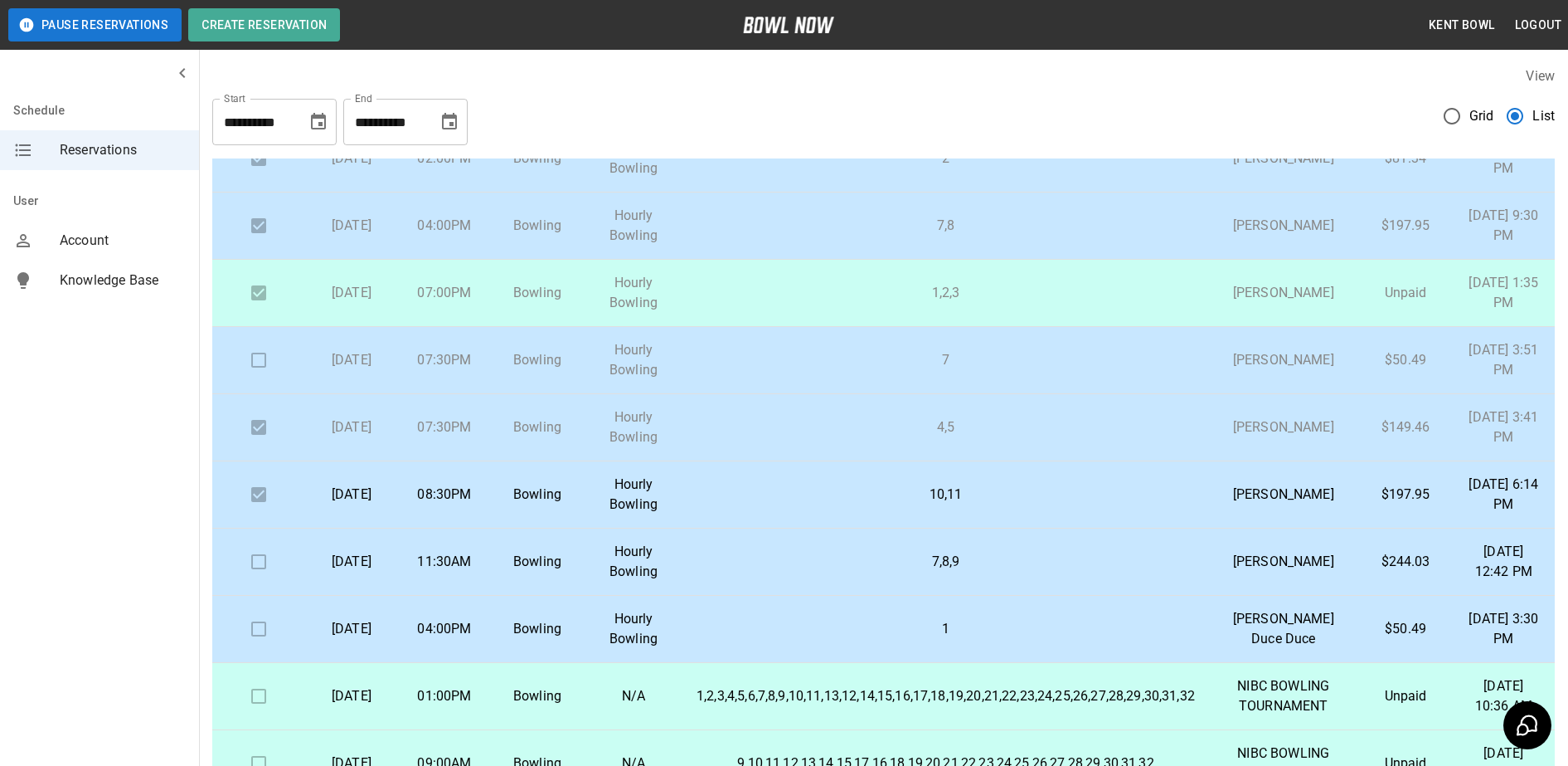
click at [491, 528] on td "08:30PM" at bounding box center [445, 494] width 93 height 67
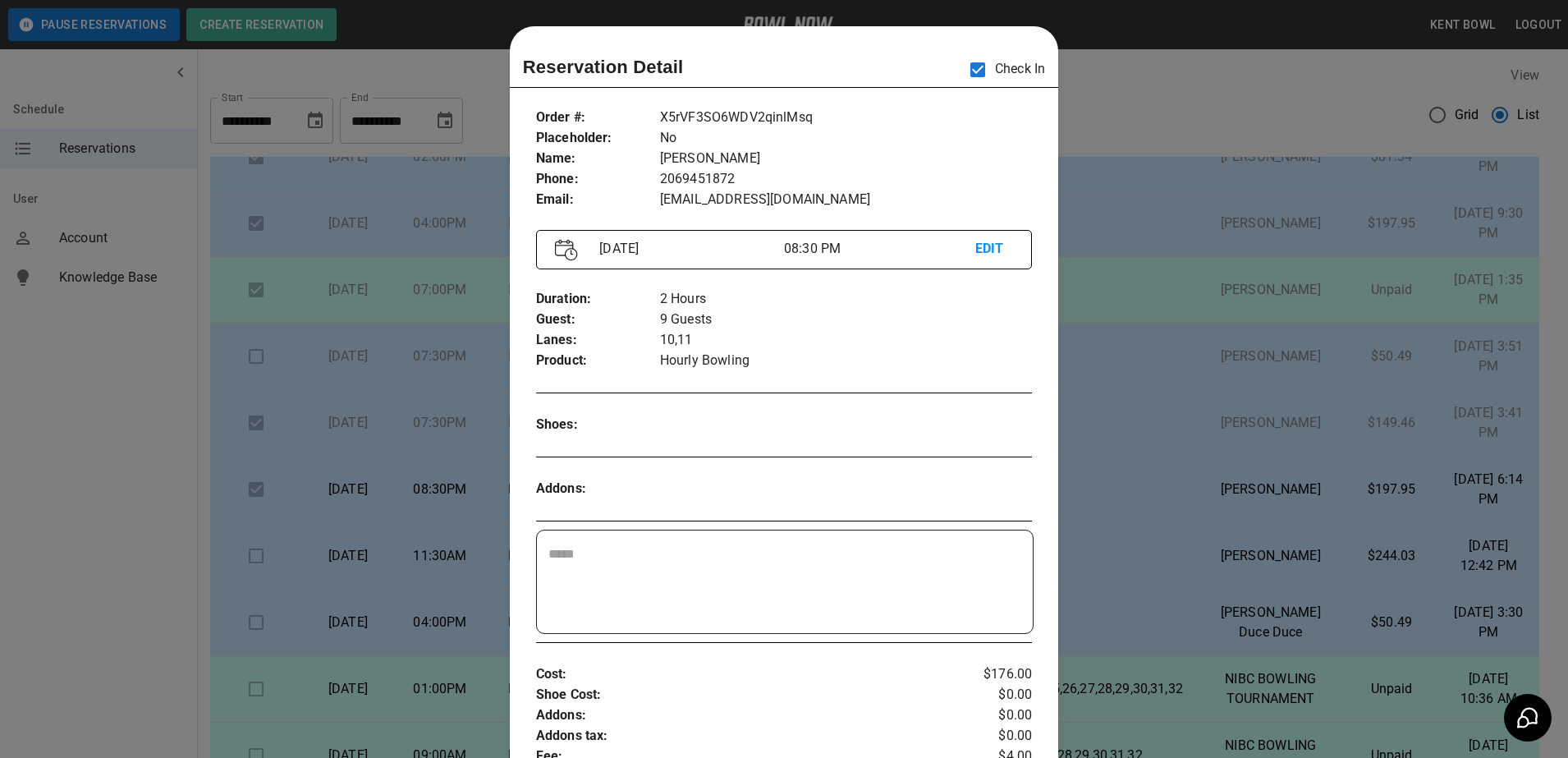
scroll to position [27, 0]
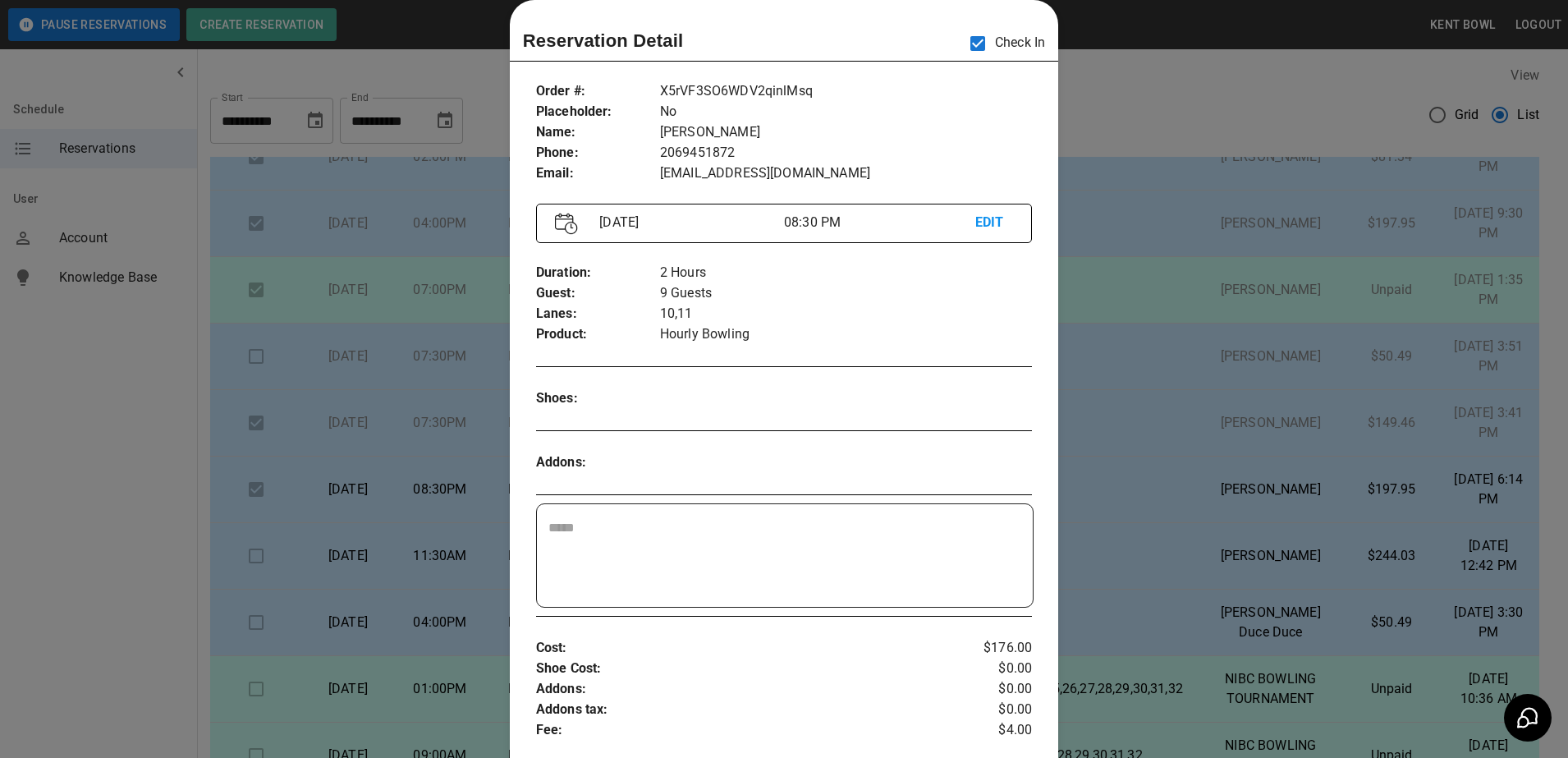
click at [98, 542] on div at bounding box center [784, 379] width 1568 height 758
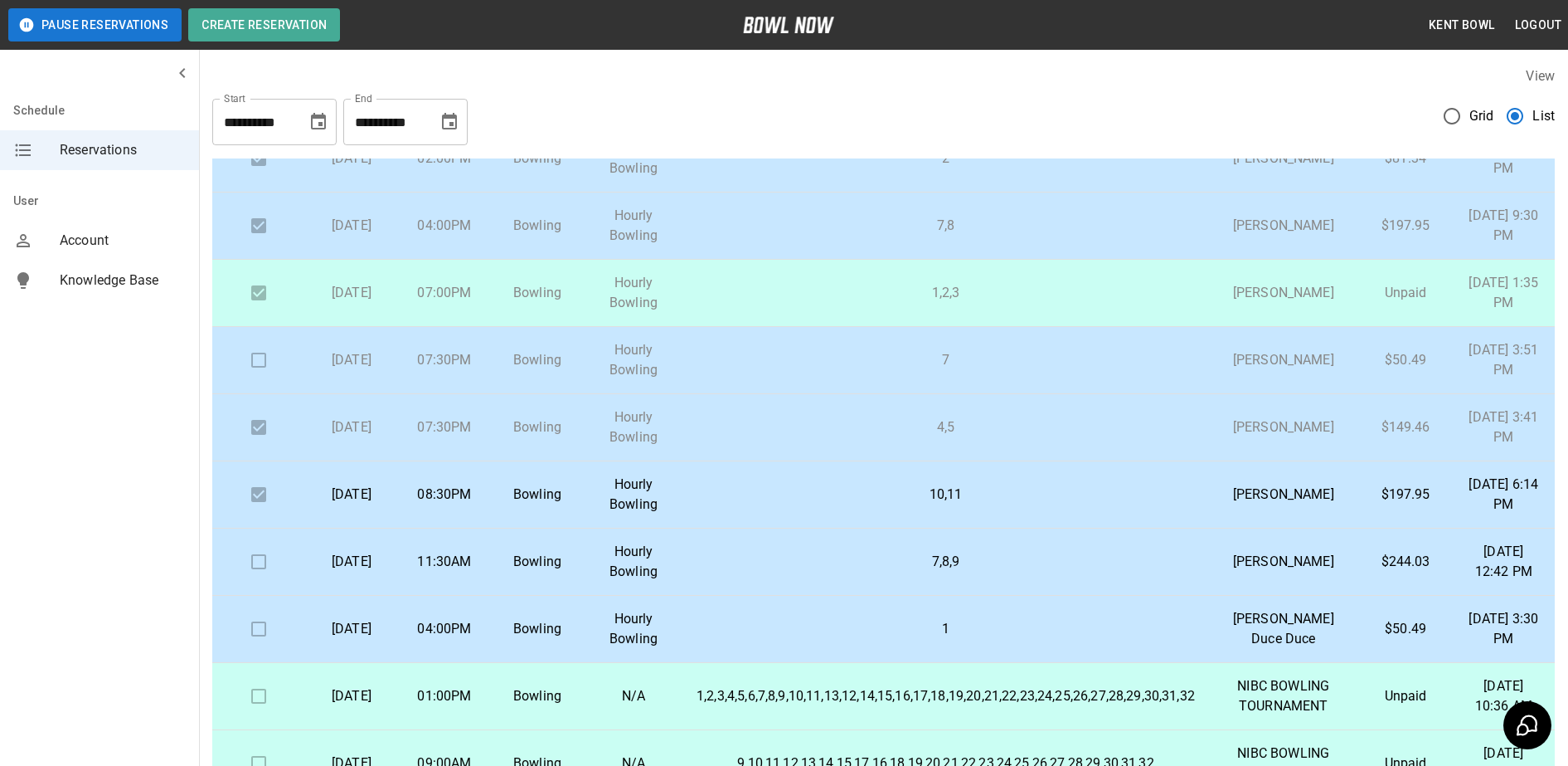
click at [629, 380] on p "Hourly Bowling" at bounding box center [633, 360] width 73 height 40
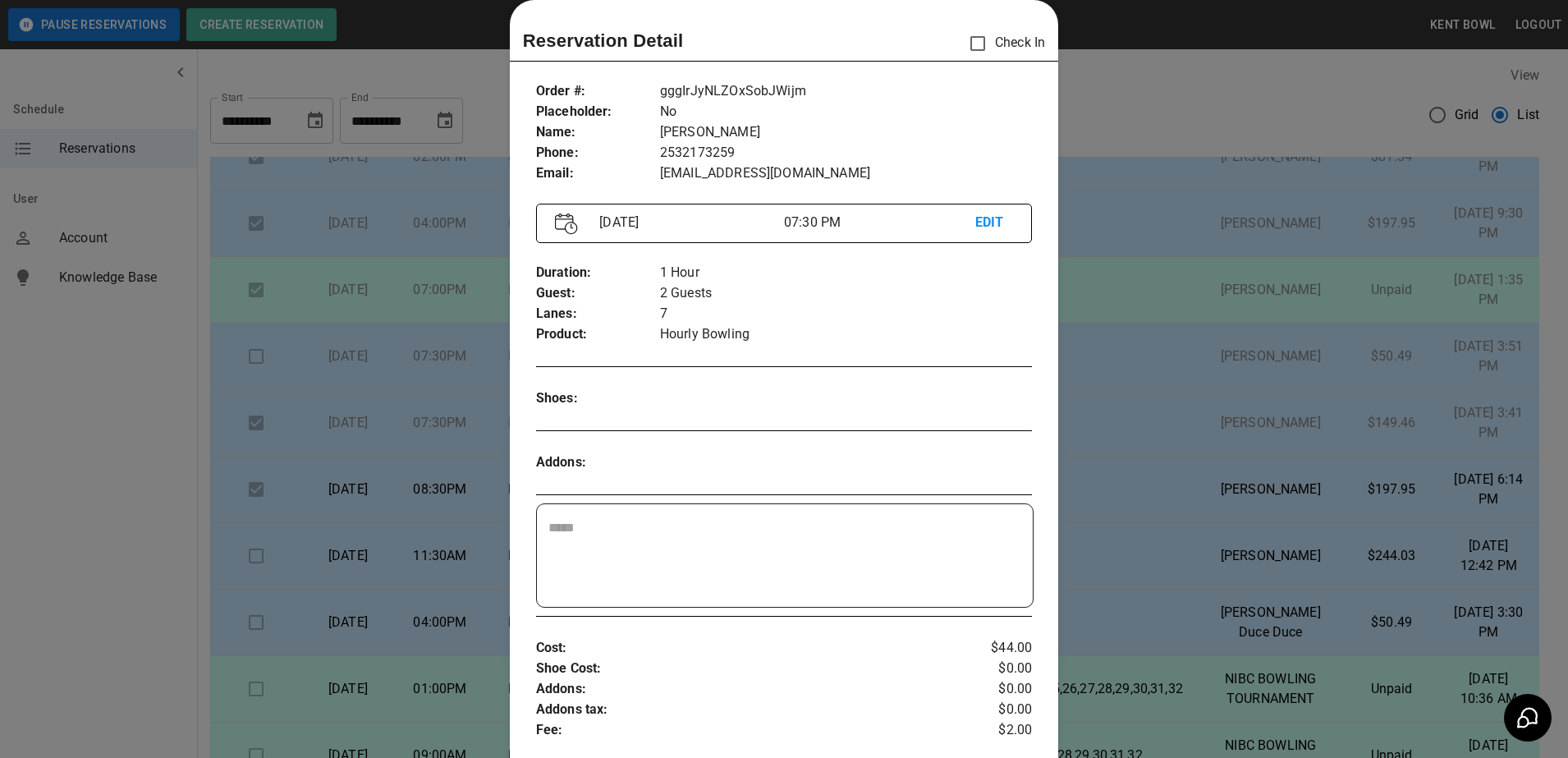
click at [109, 532] on div at bounding box center [784, 379] width 1568 height 758
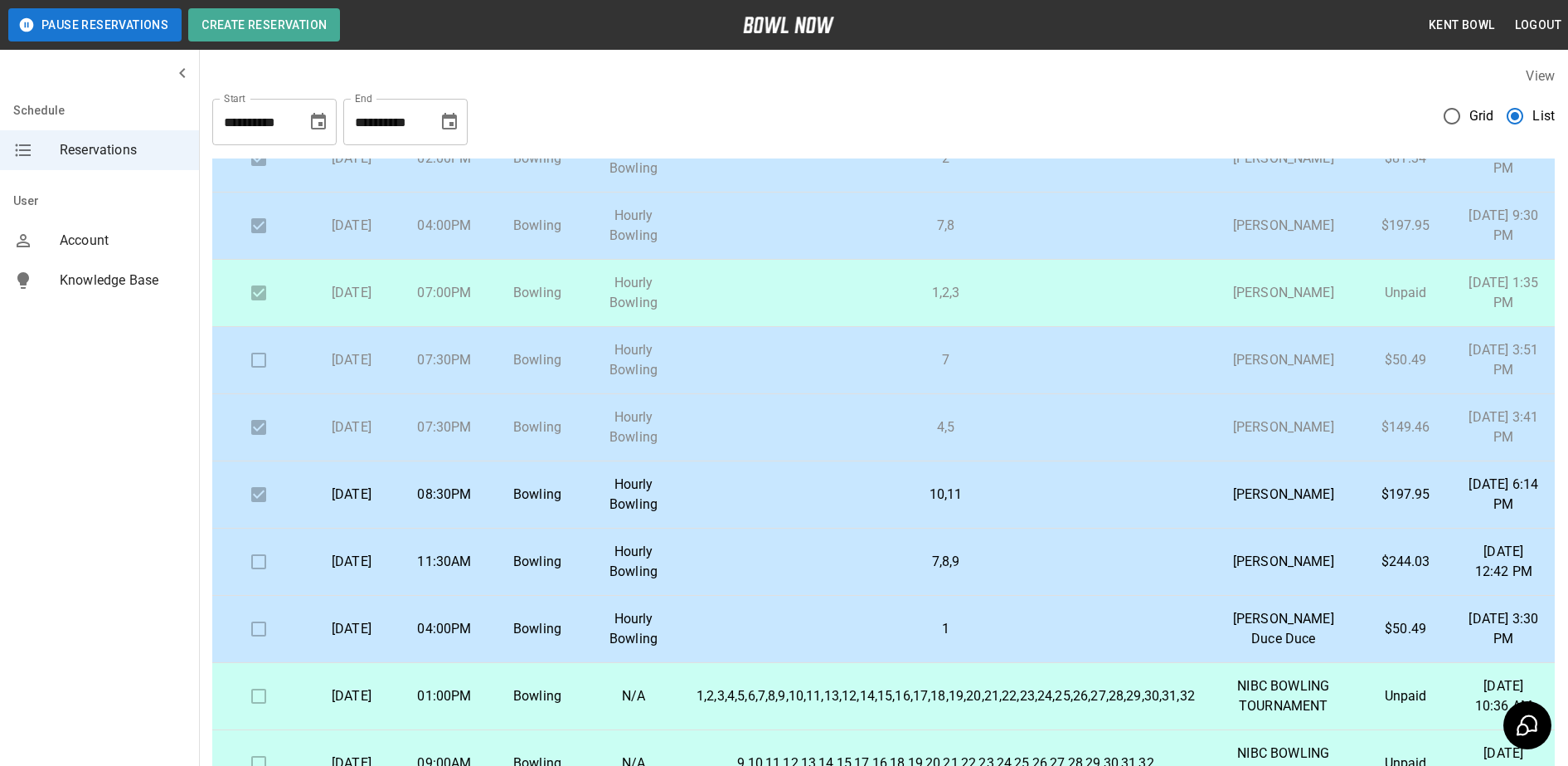
click at [252, 394] on td at bounding box center [259, 360] width 93 height 67
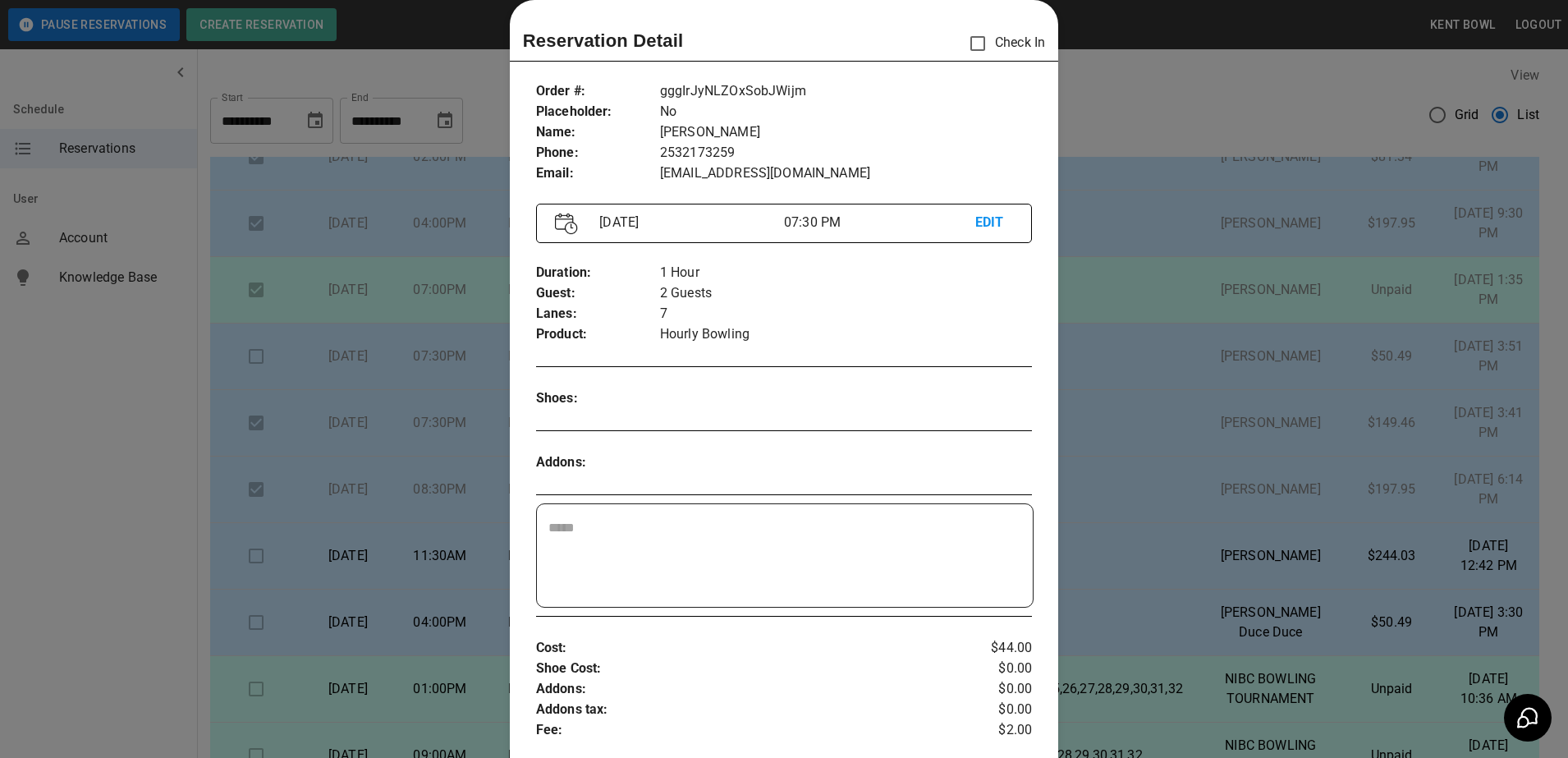
click at [109, 498] on div at bounding box center [784, 379] width 1568 height 758
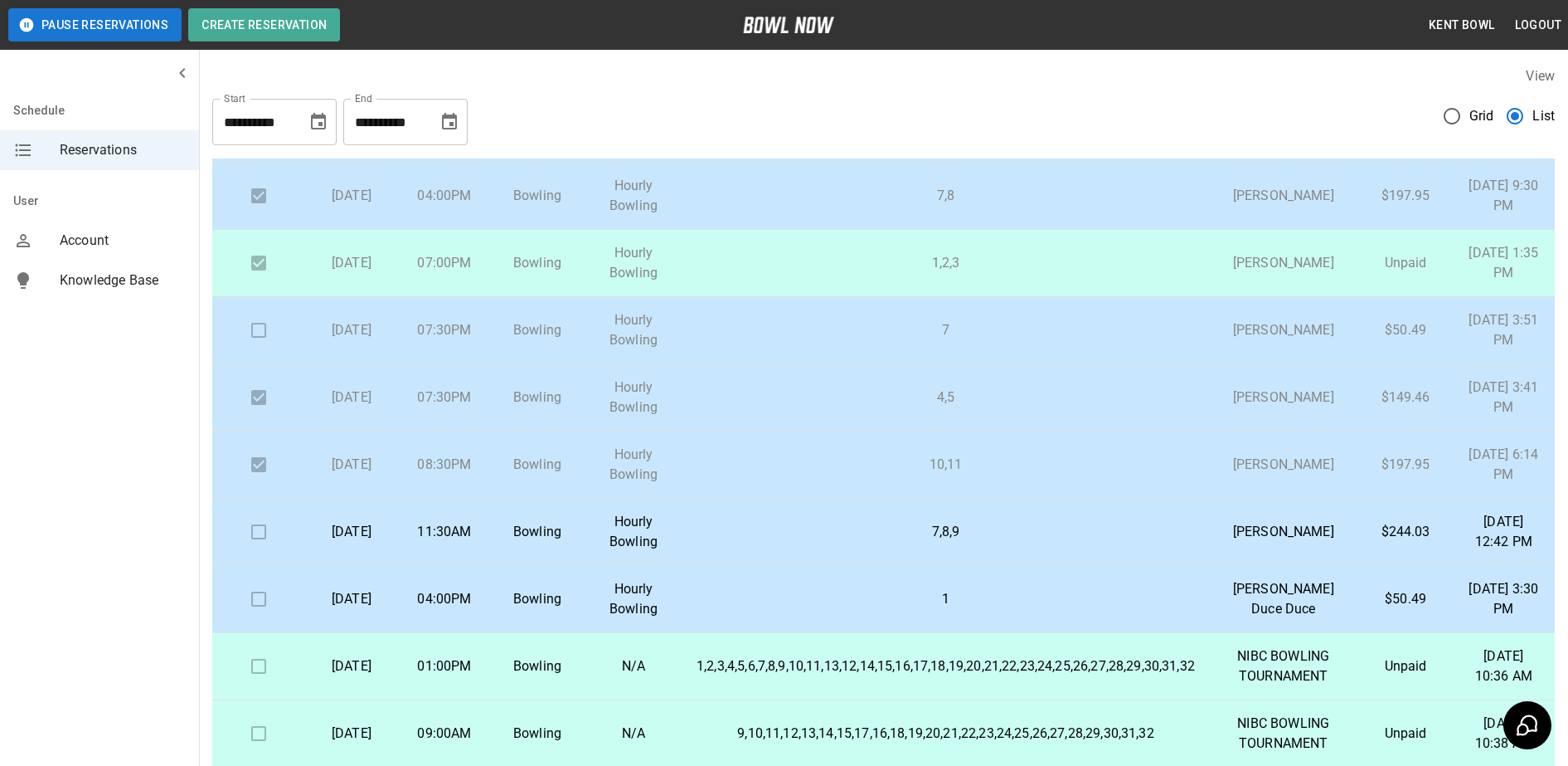
scroll to position [254, 0]
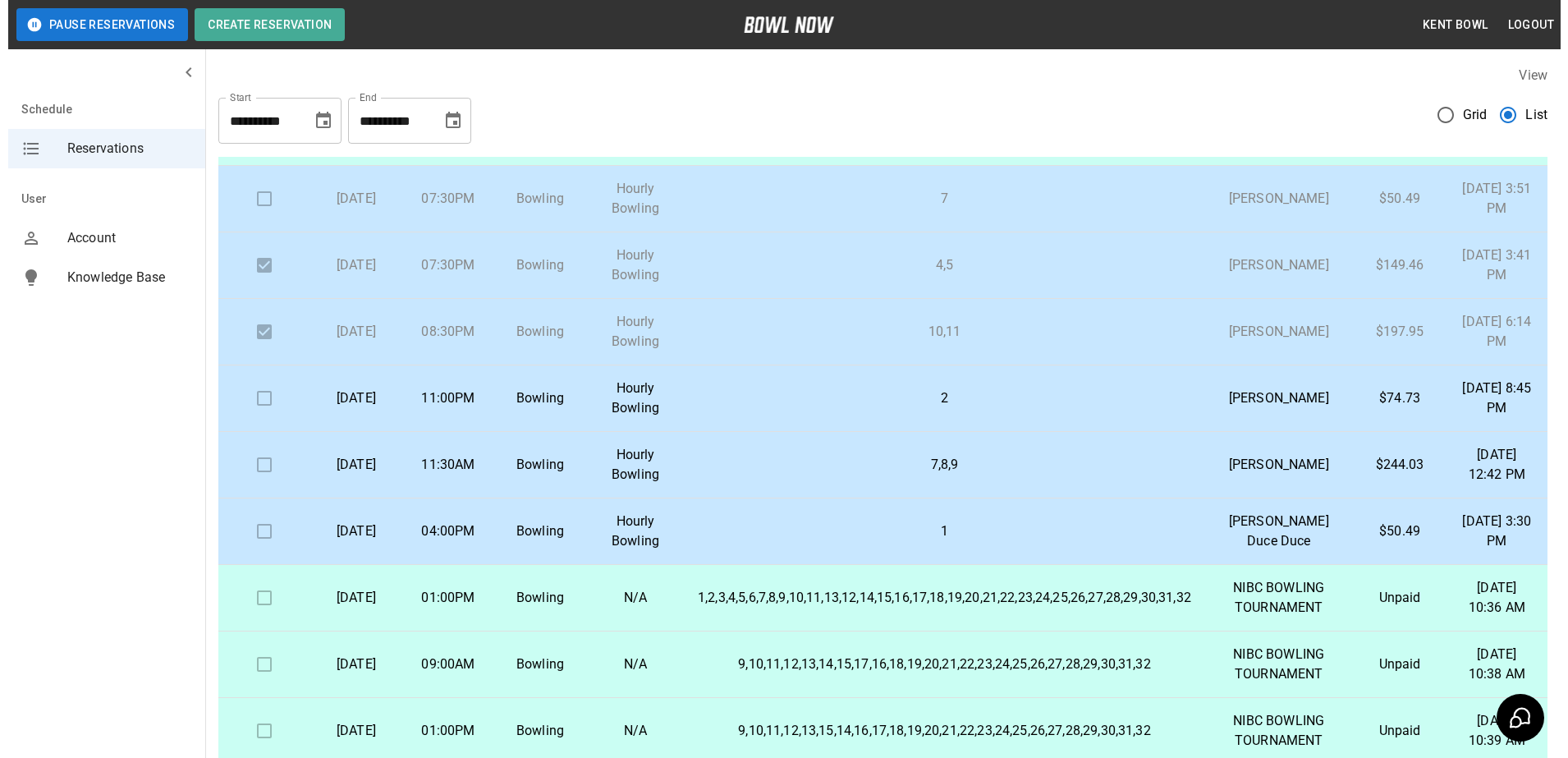
scroll to position [418, 0]
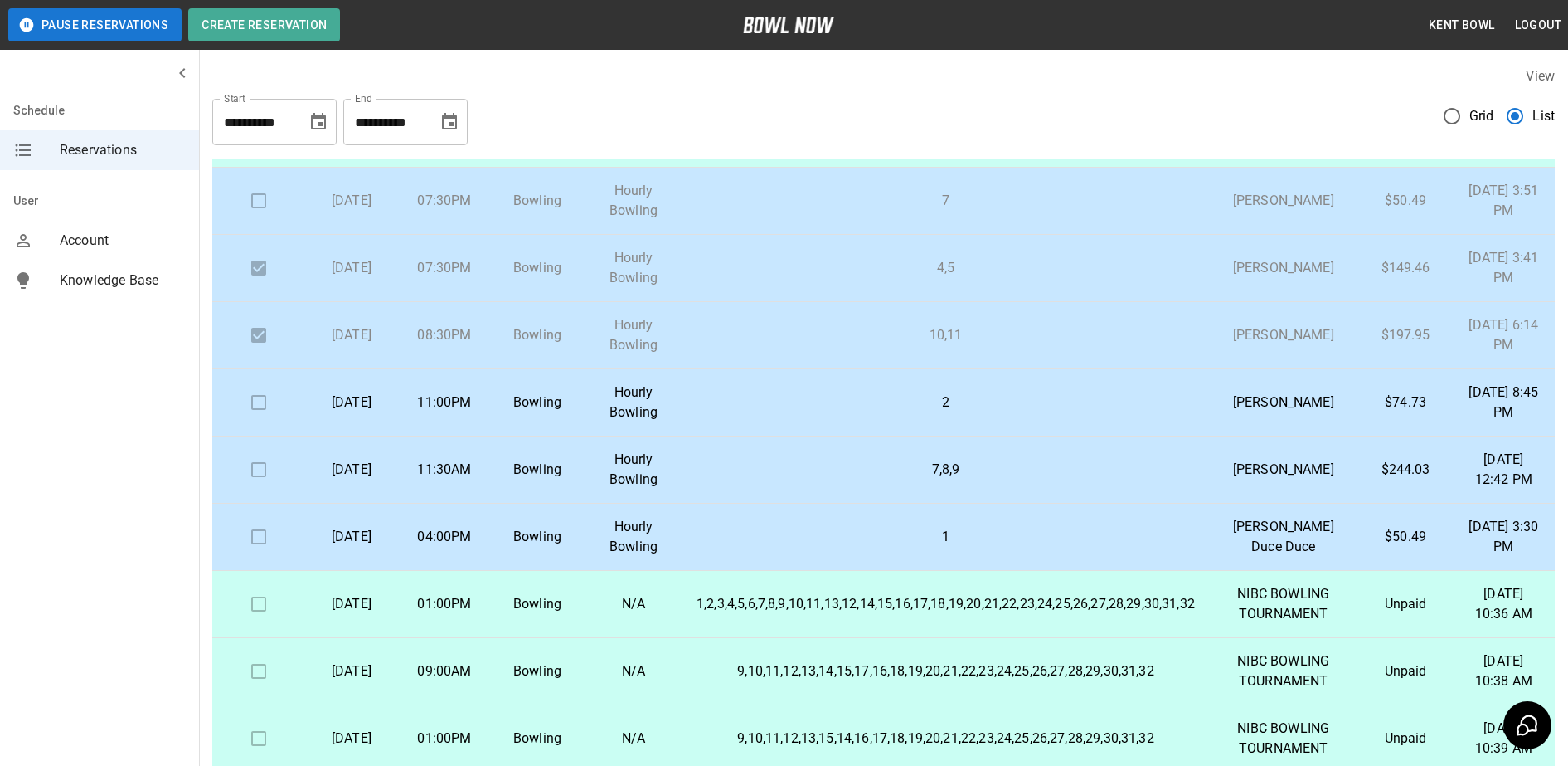
click at [616, 422] on p "Hourly Bowling" at bounding box center [633, 402] width 73 height 40
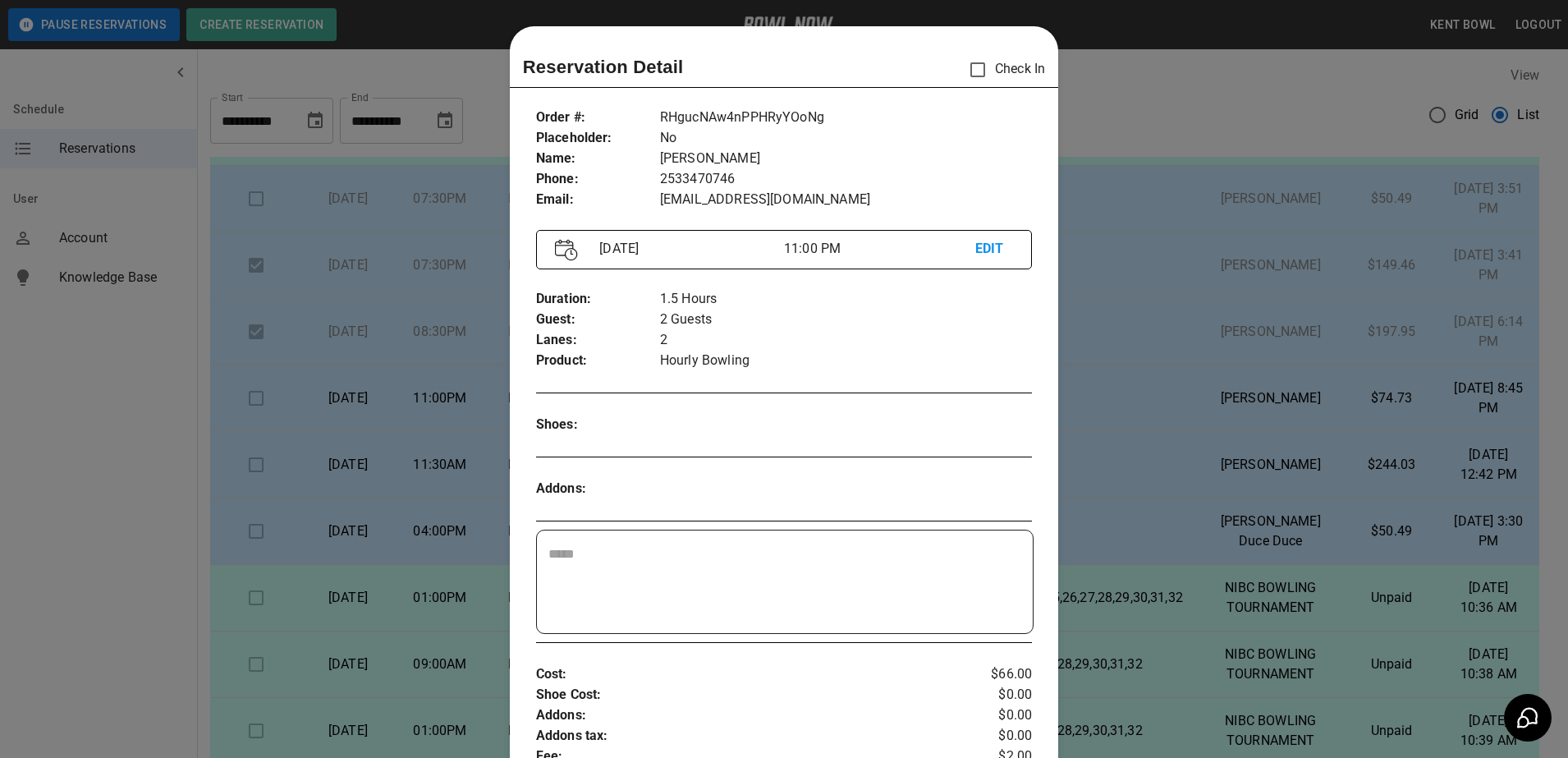
scroll to position [27, 0]
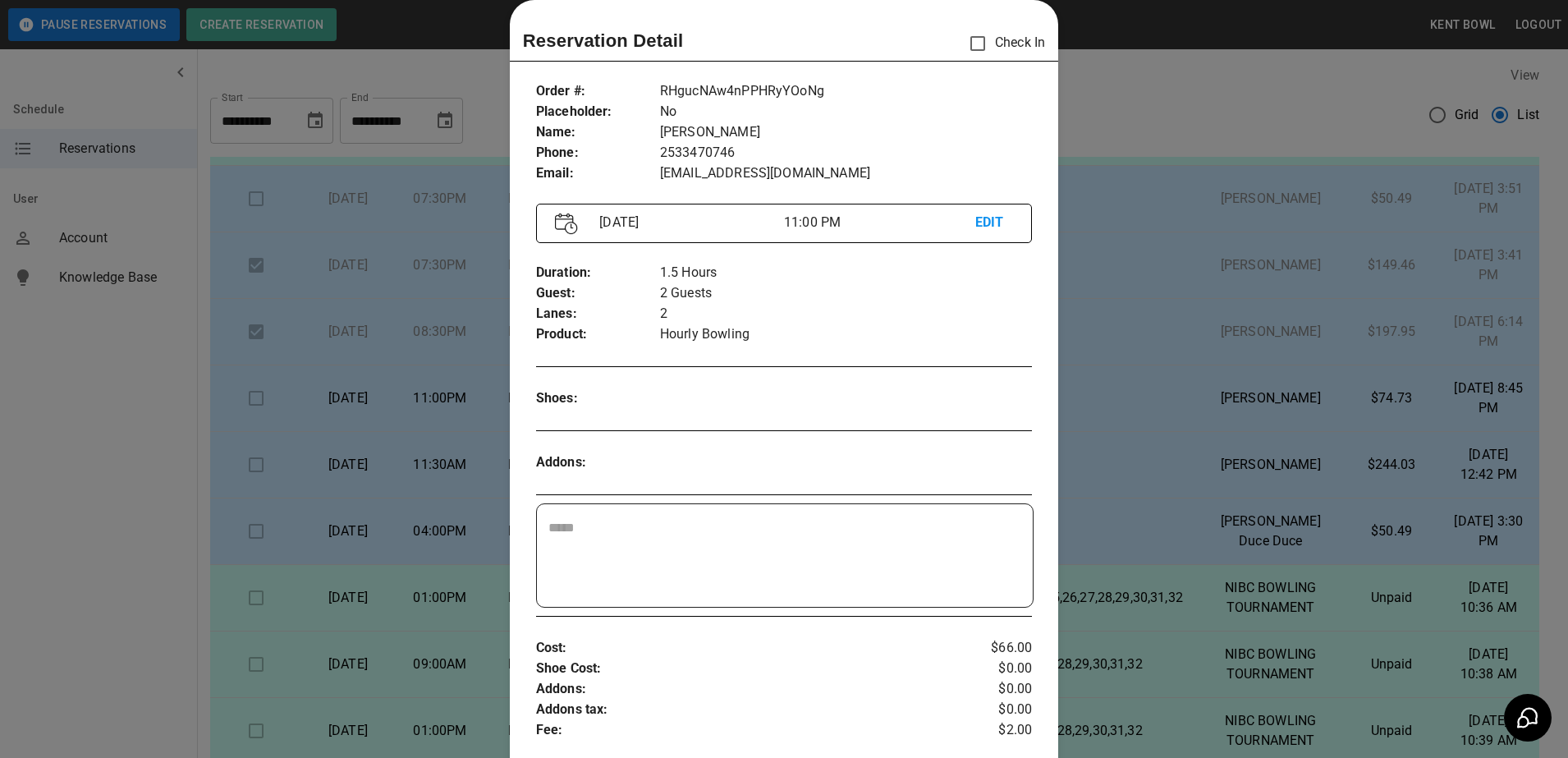
click at [79, 500] on div at bounding box center [784, 379] width 1568 height 758
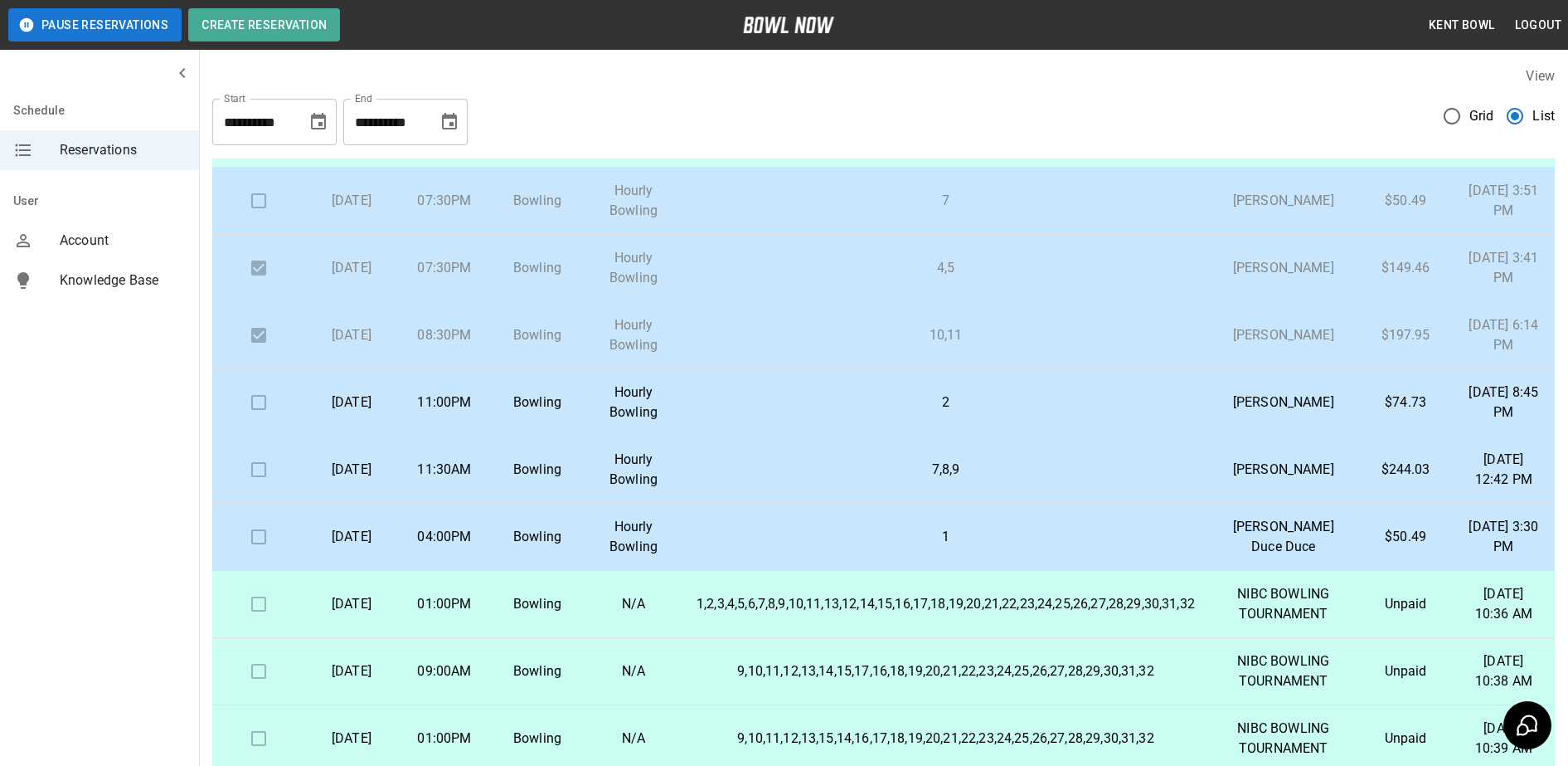
click at [489, 436] on td "11:00PM" at bounding box center [445, 402] width 93 height 67
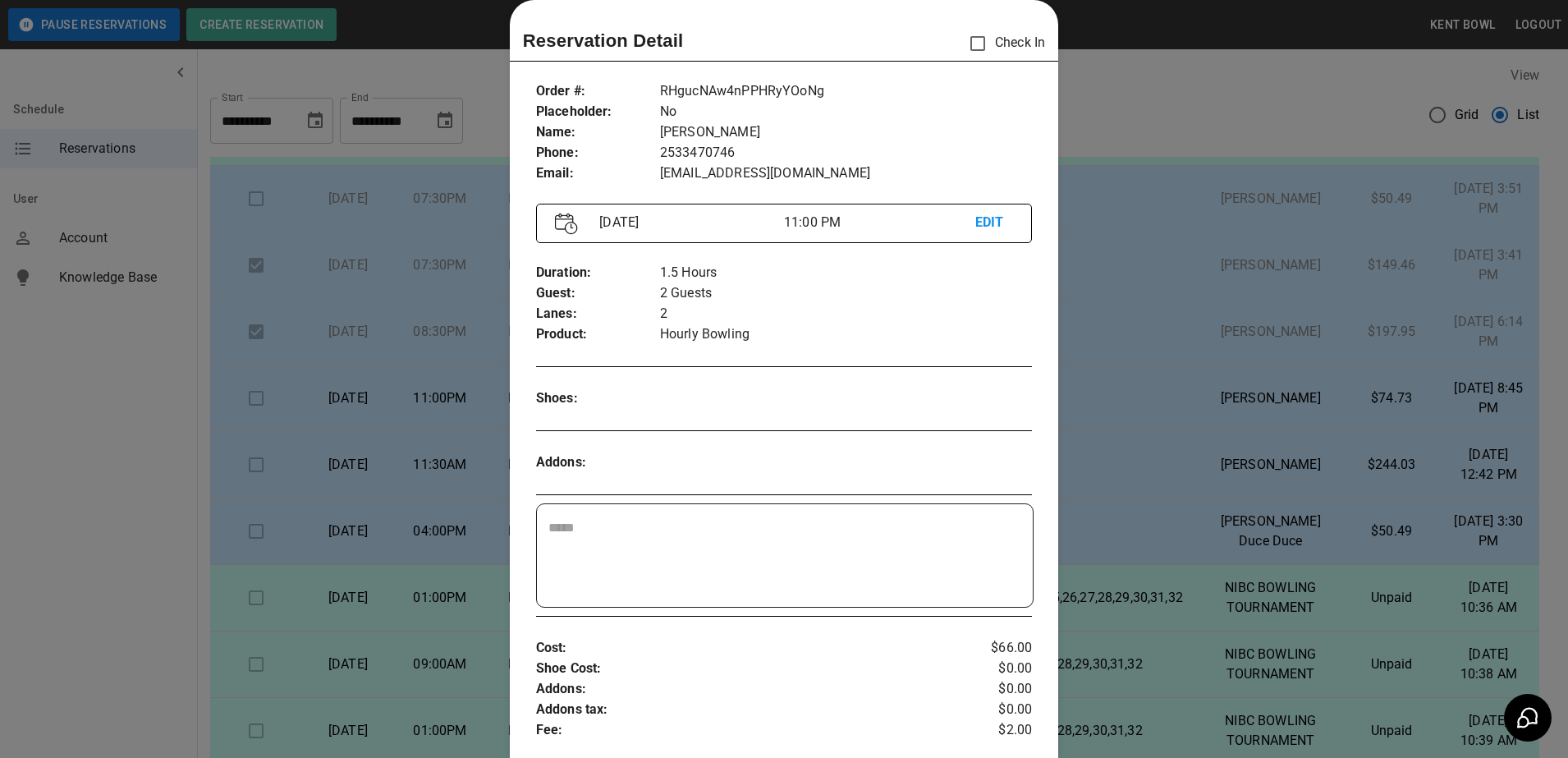
click at [87, 487] on div at bounding box center [784, 379] width 1568 height 758
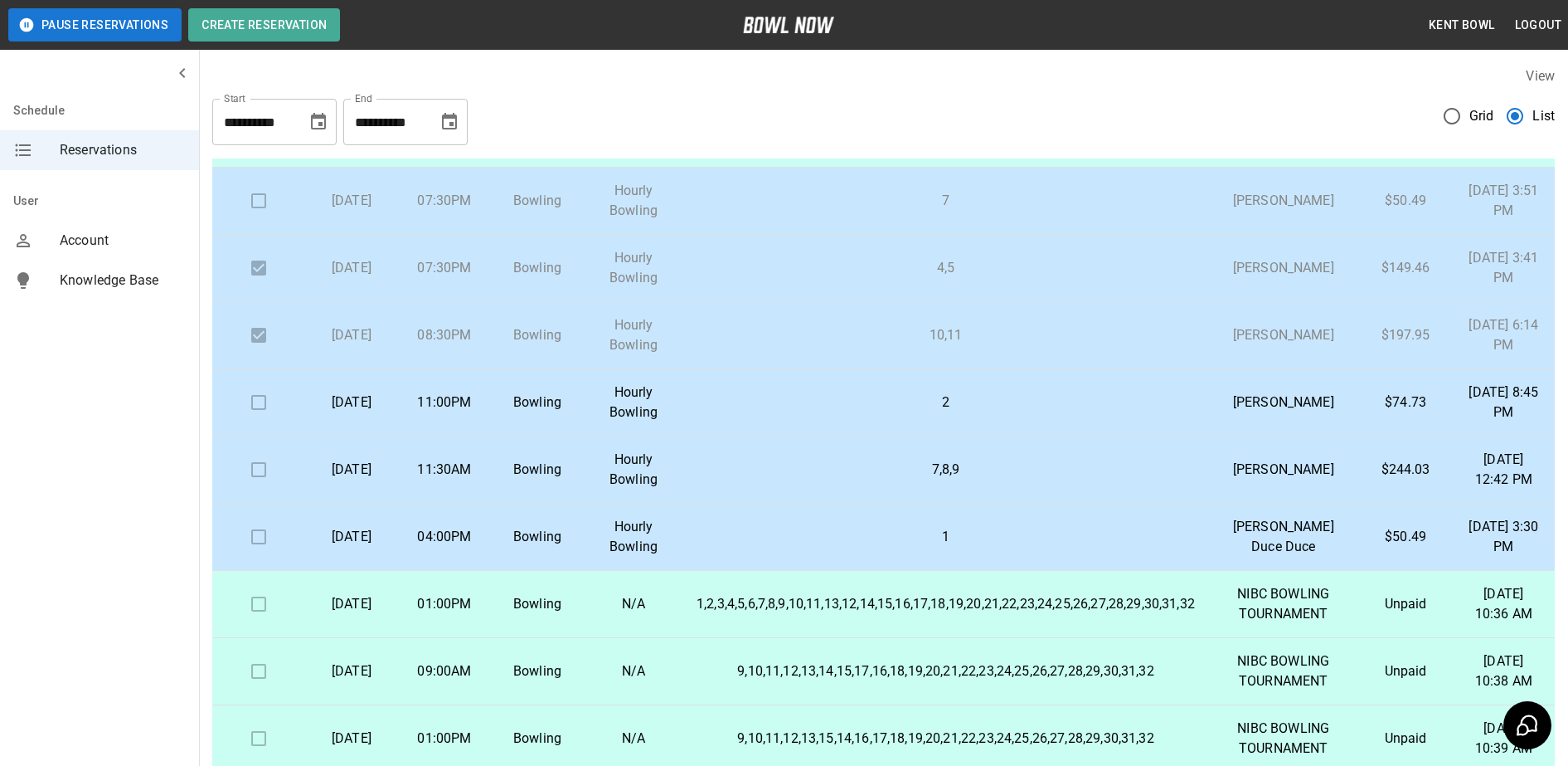
click at [61, 438] on div "Schedule Reservations User Account Knowledge Base" at bounding box center [100, 383] width 200 height 766
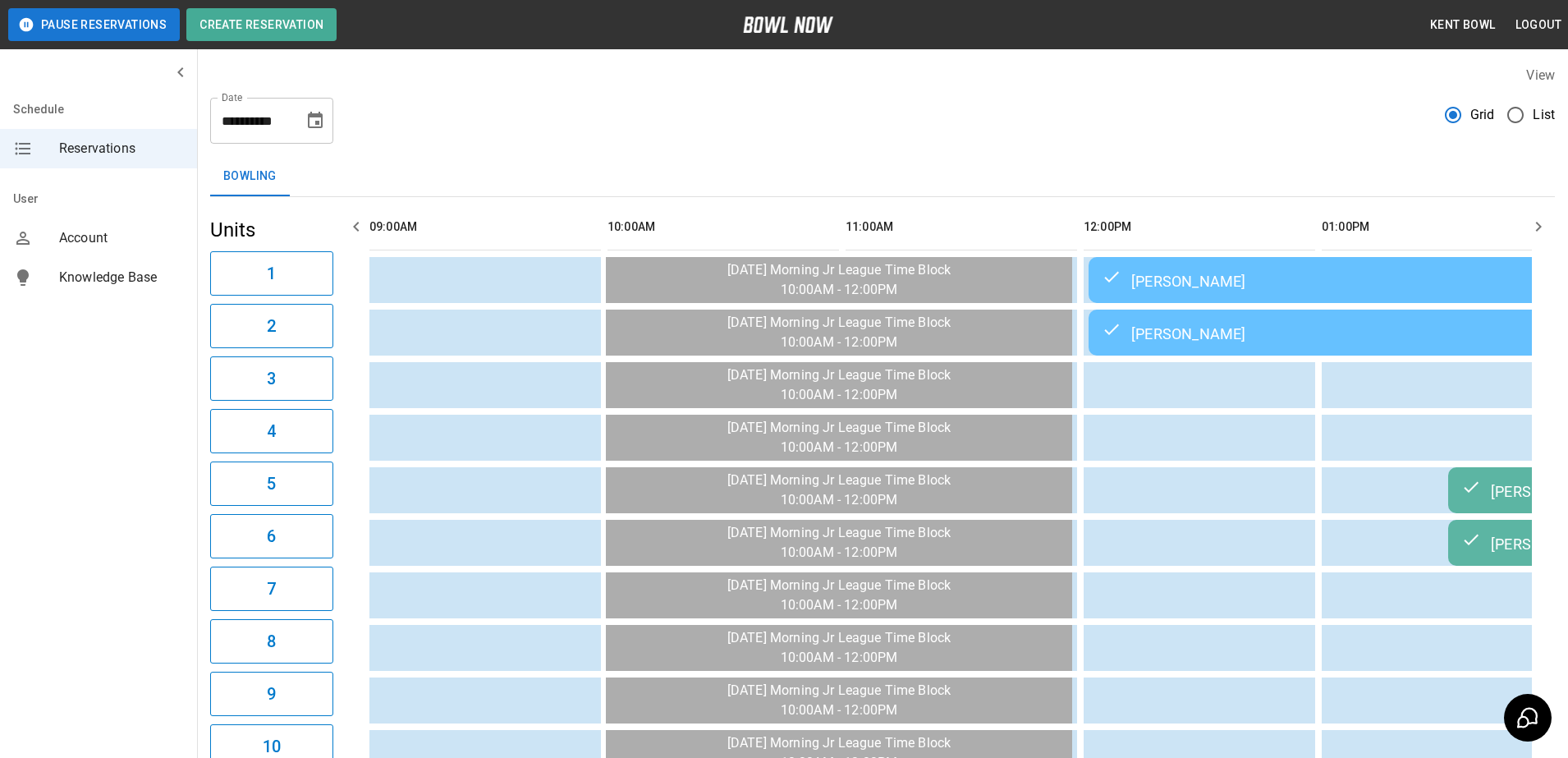
click at [1533, 120] on span "List" at bounding box center [1543, 115] width 22 height 19
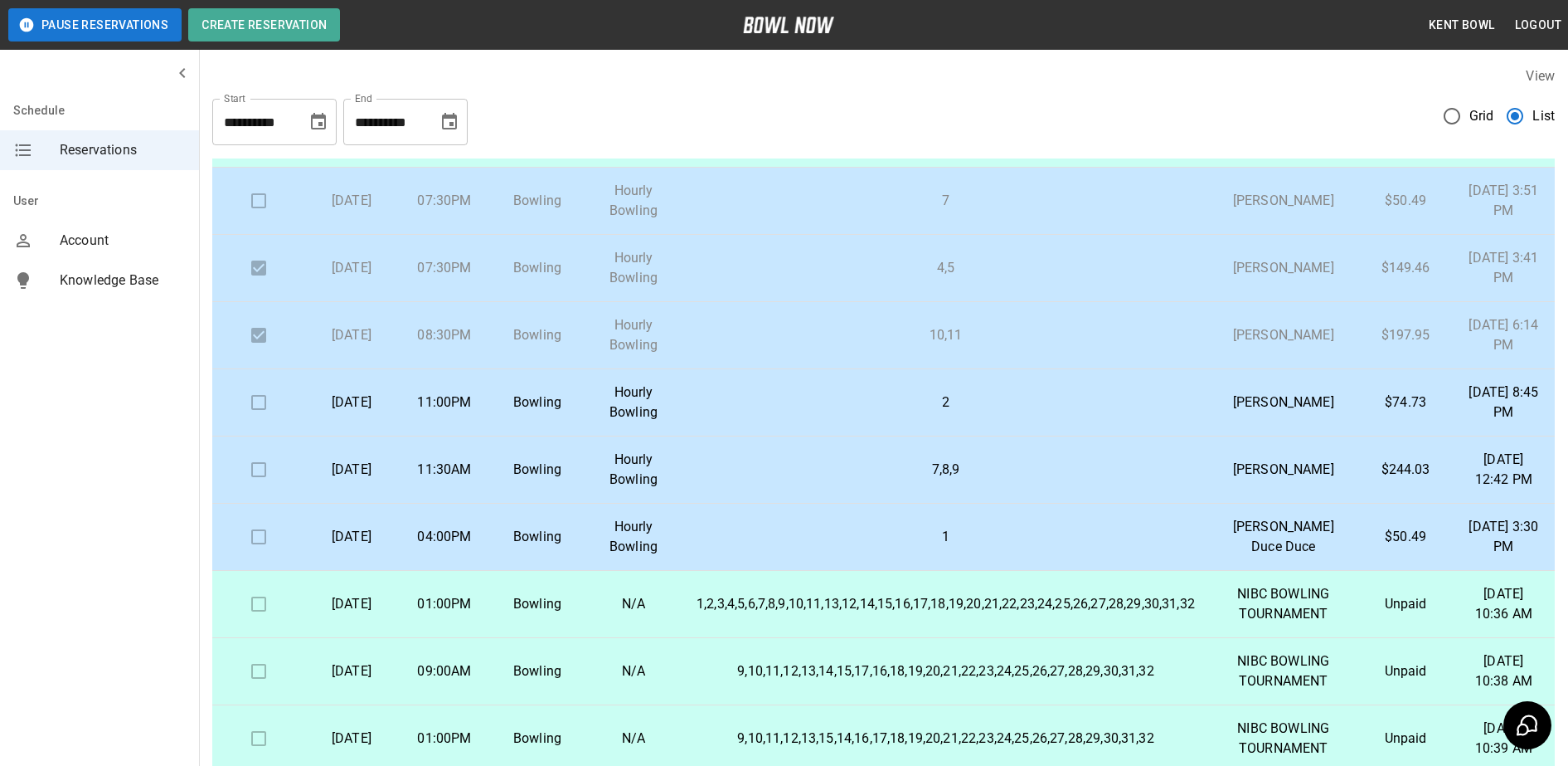
scroll to position [443, 0]
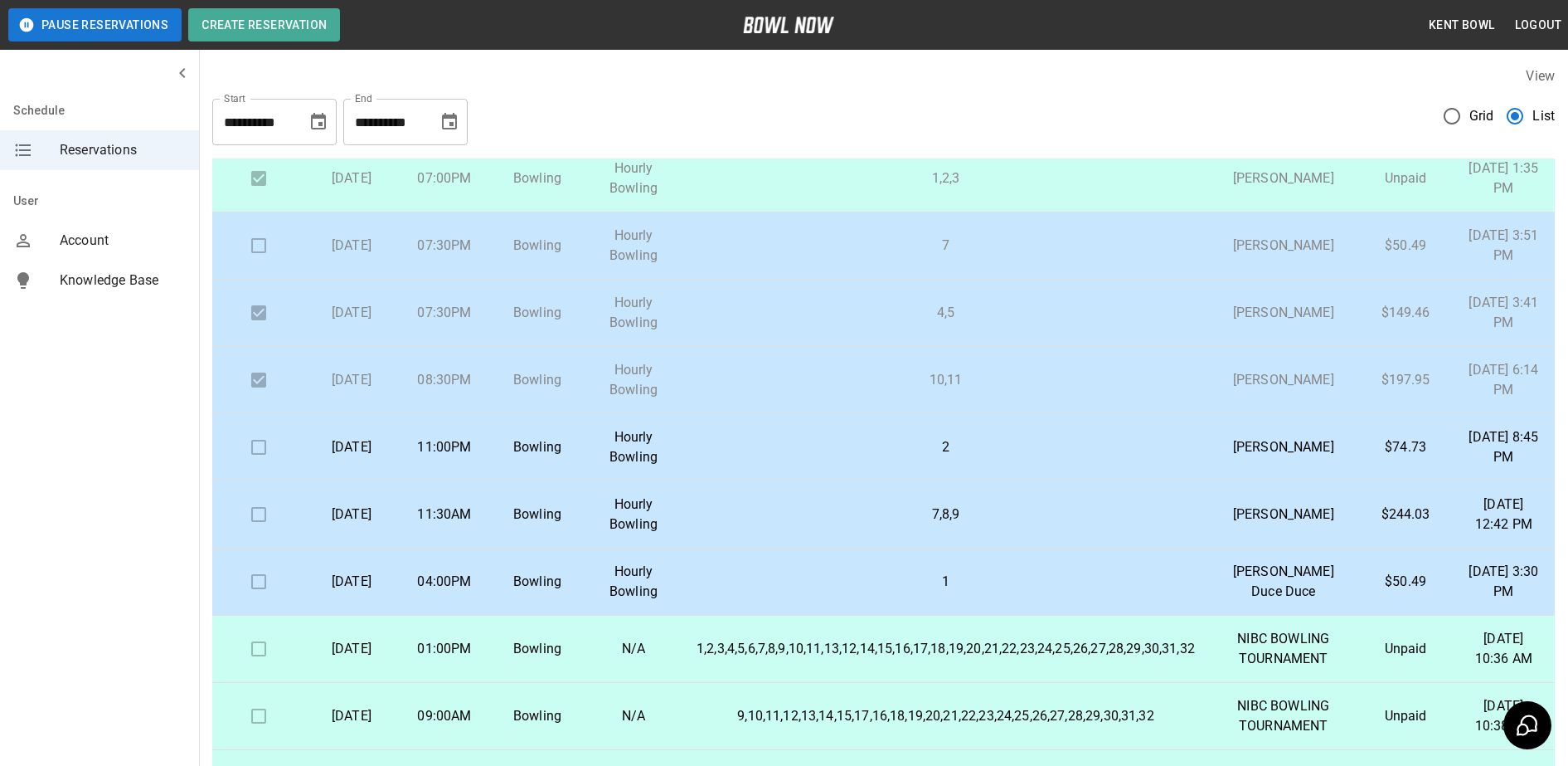
scroll to position [358, 0]
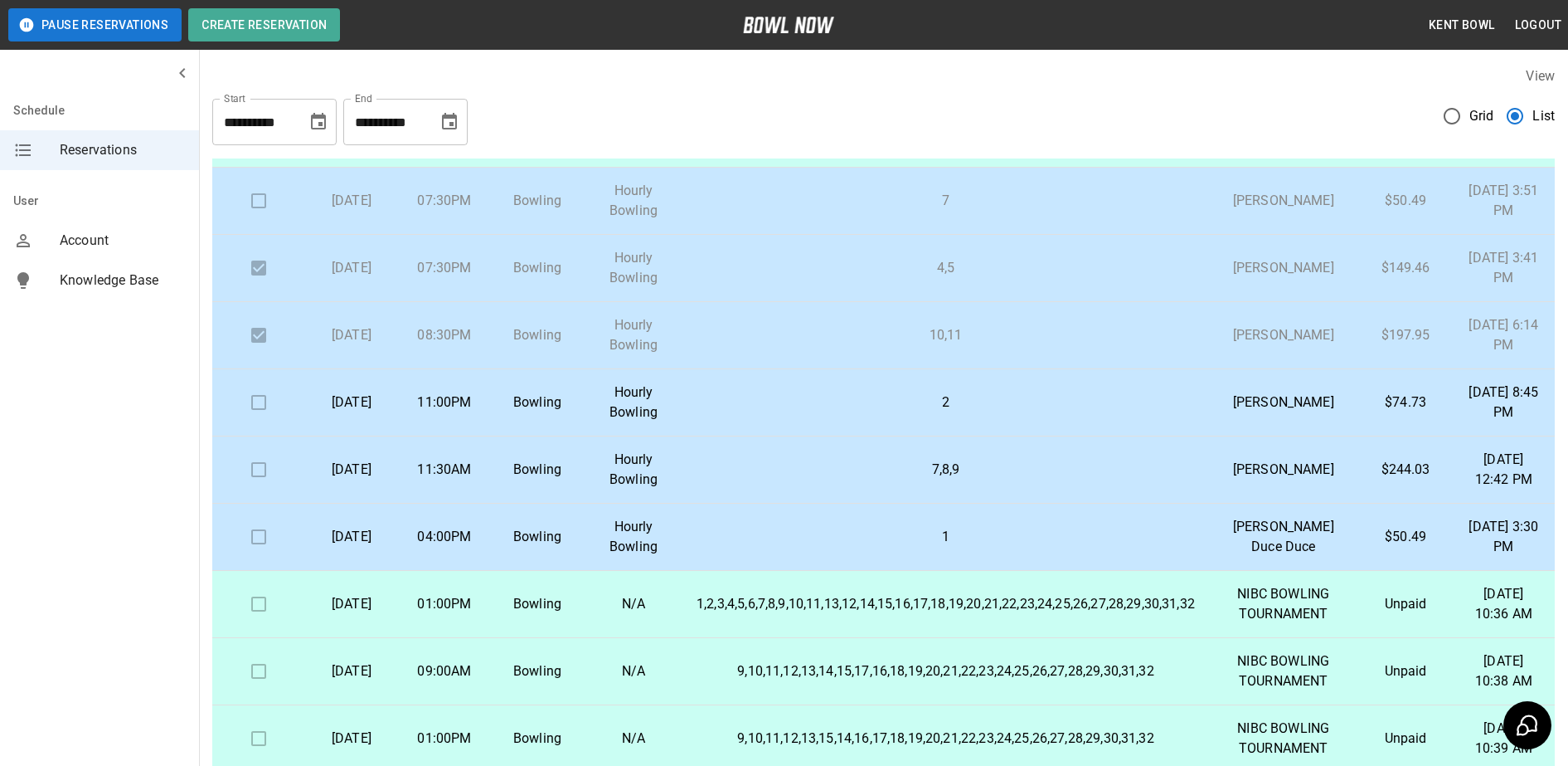
scroll to position [425, 0]
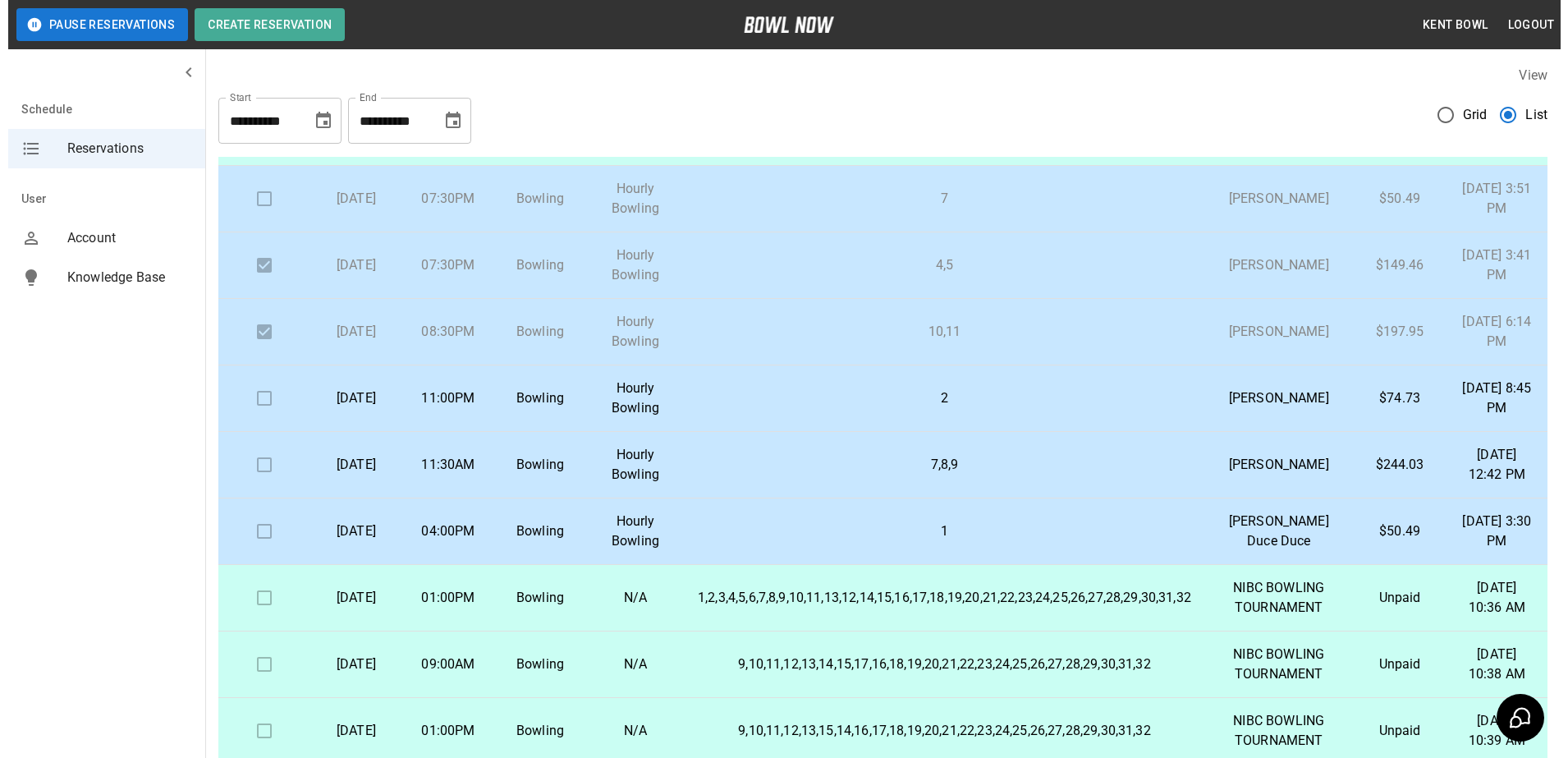
scroll to position [499, 0]
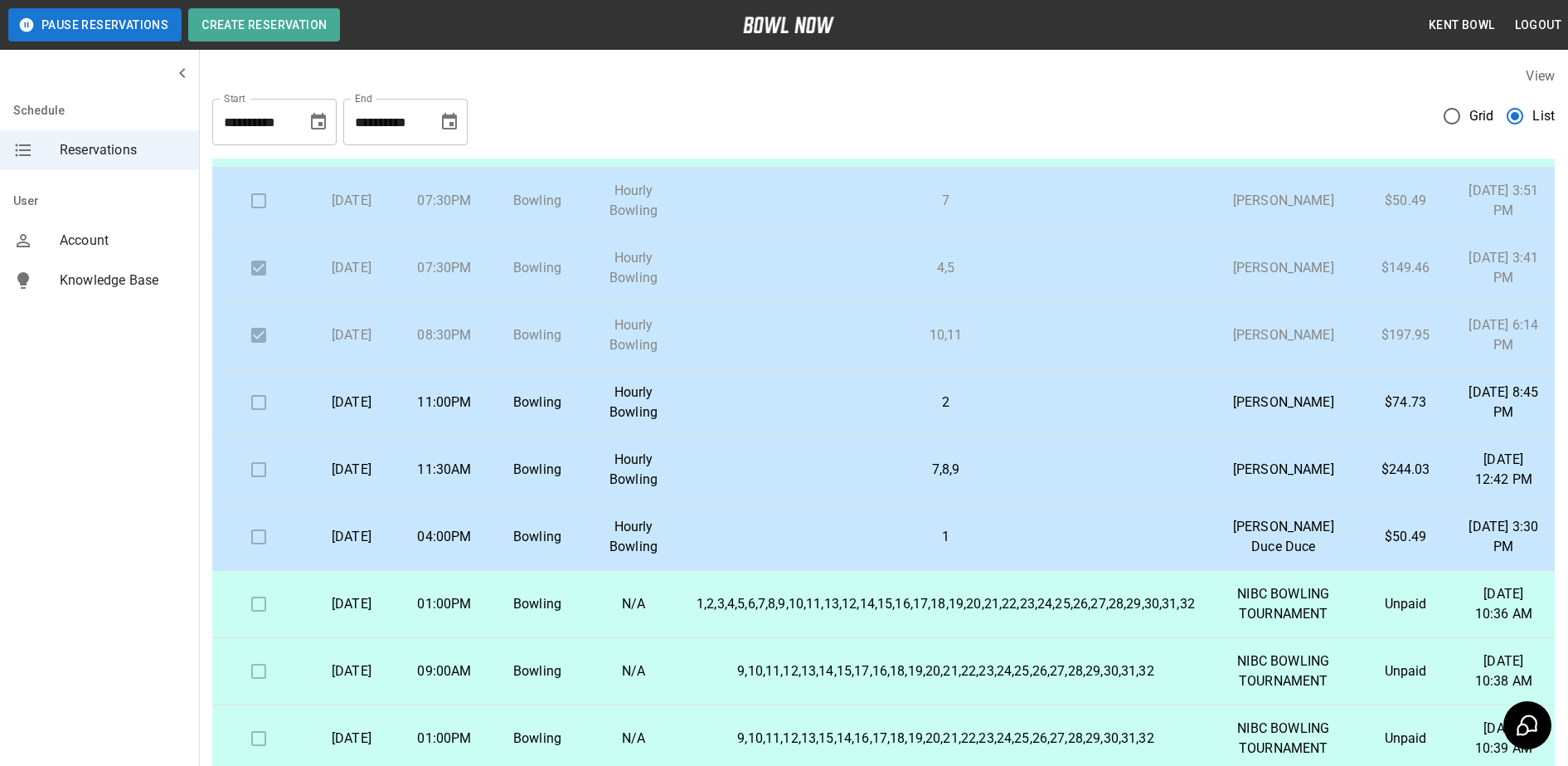
click at [455, 571] on td "04:00PM" at bounding box center [445, 536] width 93 height 67
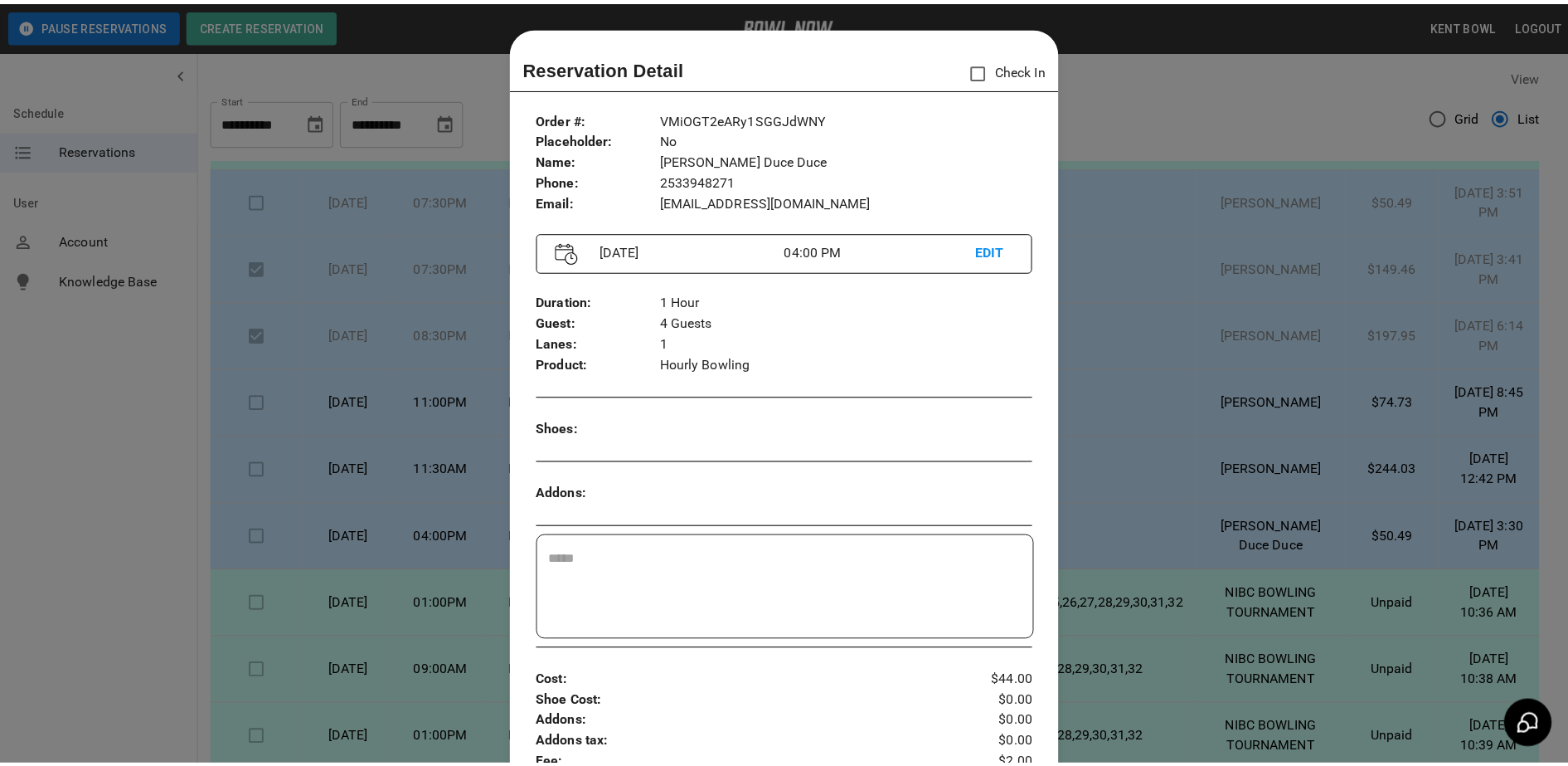
scroll to position [27, 0]
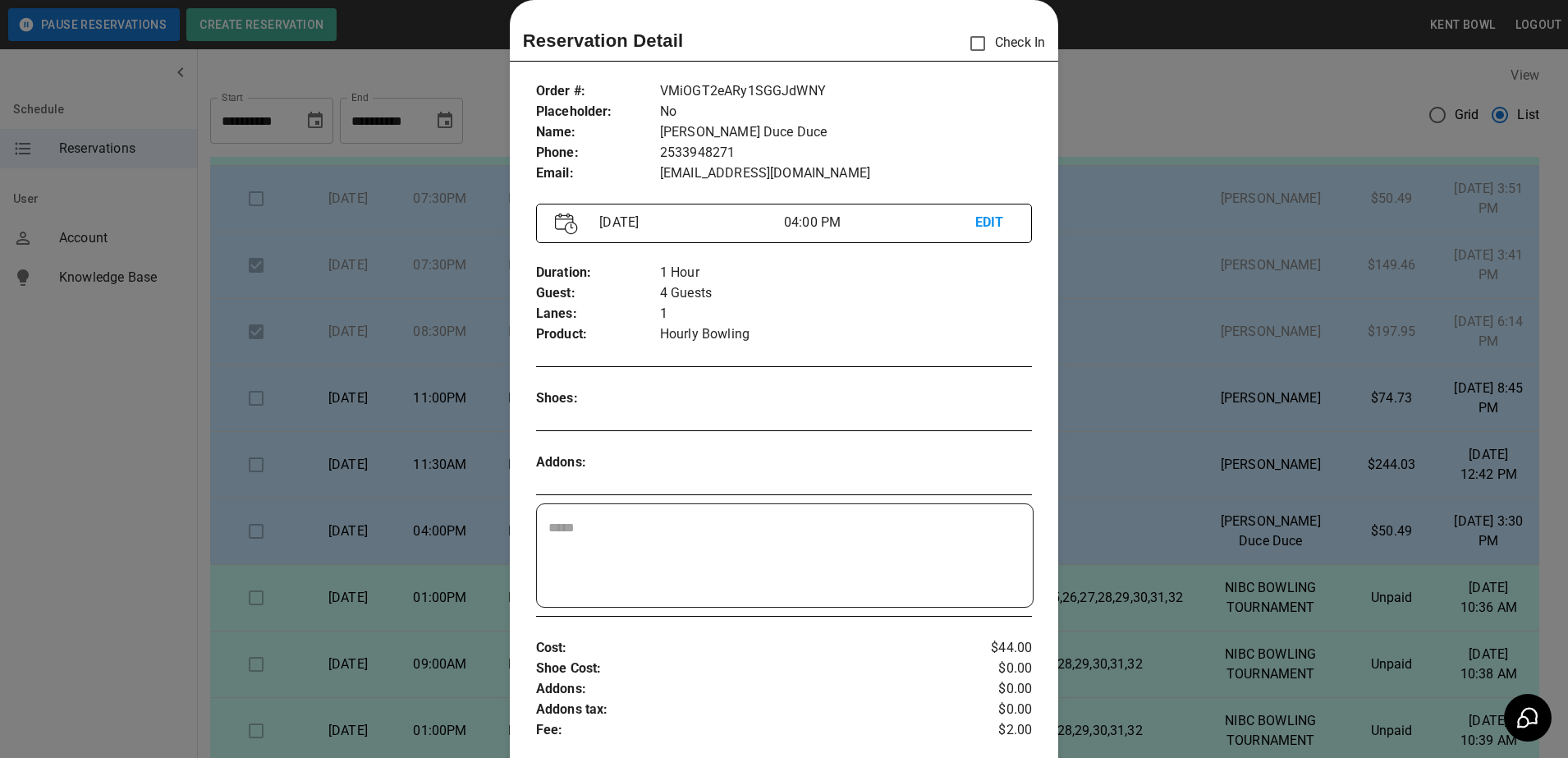
click at [93, 439] on div at bounding box center [784, 379] width 1568 height 758
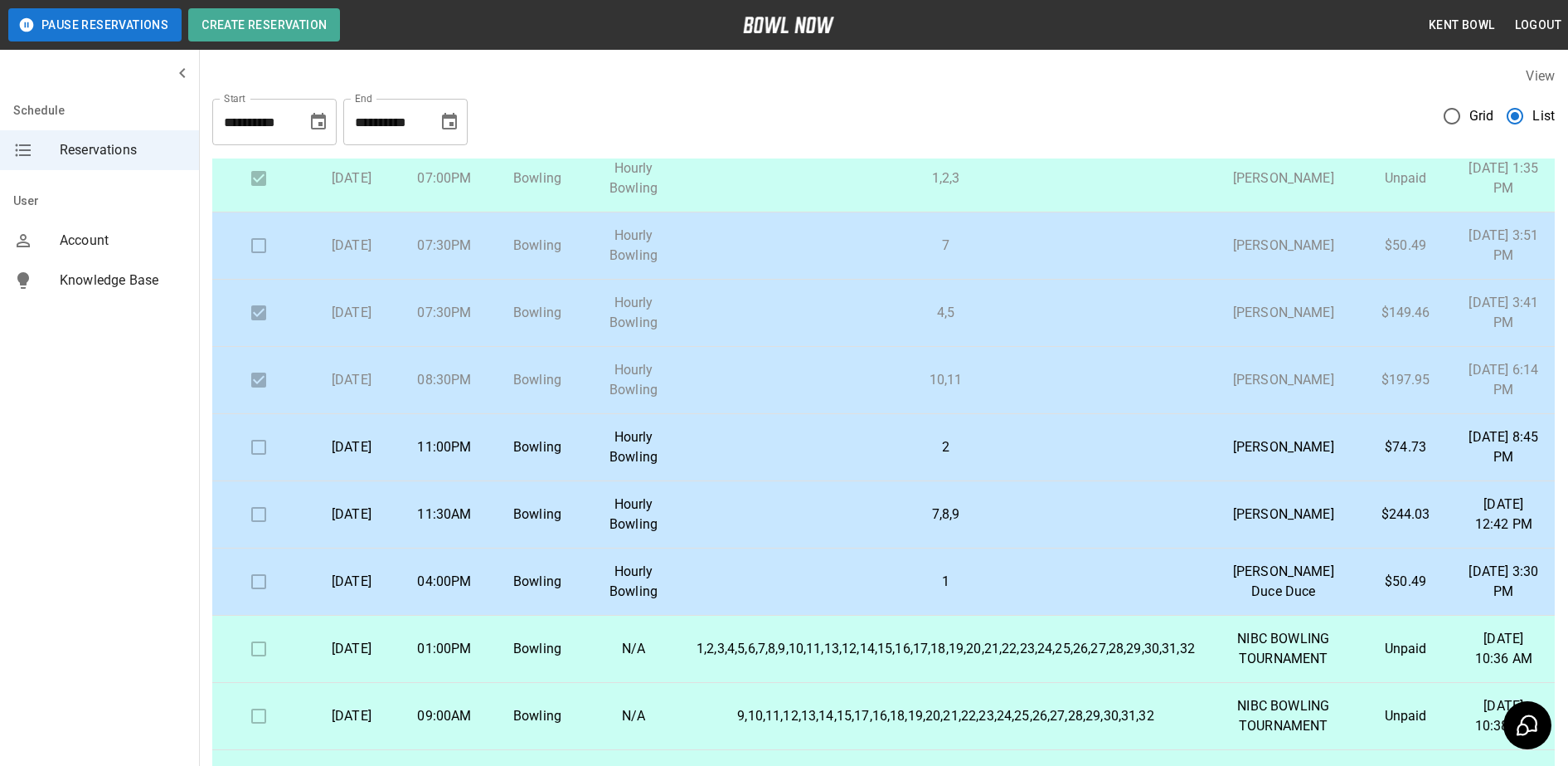
scroll to position [343, 0]
